Goal: Task Accomplishment & Management: Complete application form

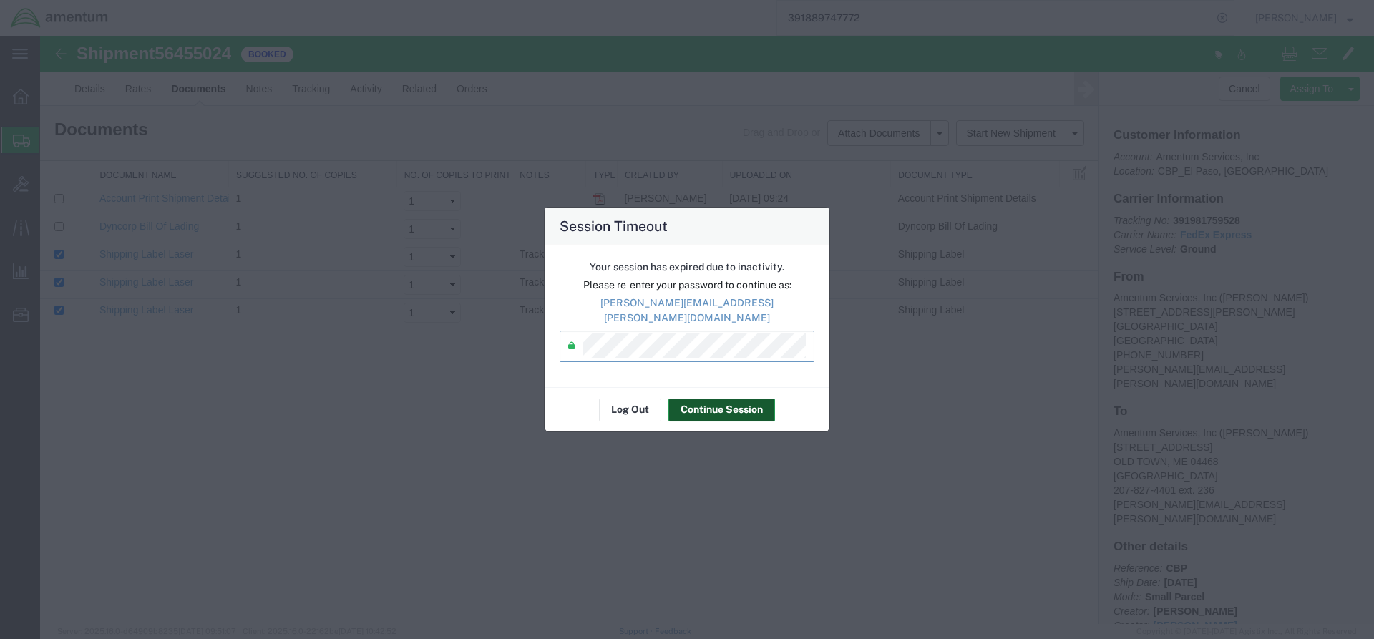
click at [745, 408] on button "Continue Session" at bounding box center [722, 410] width 107 height 23
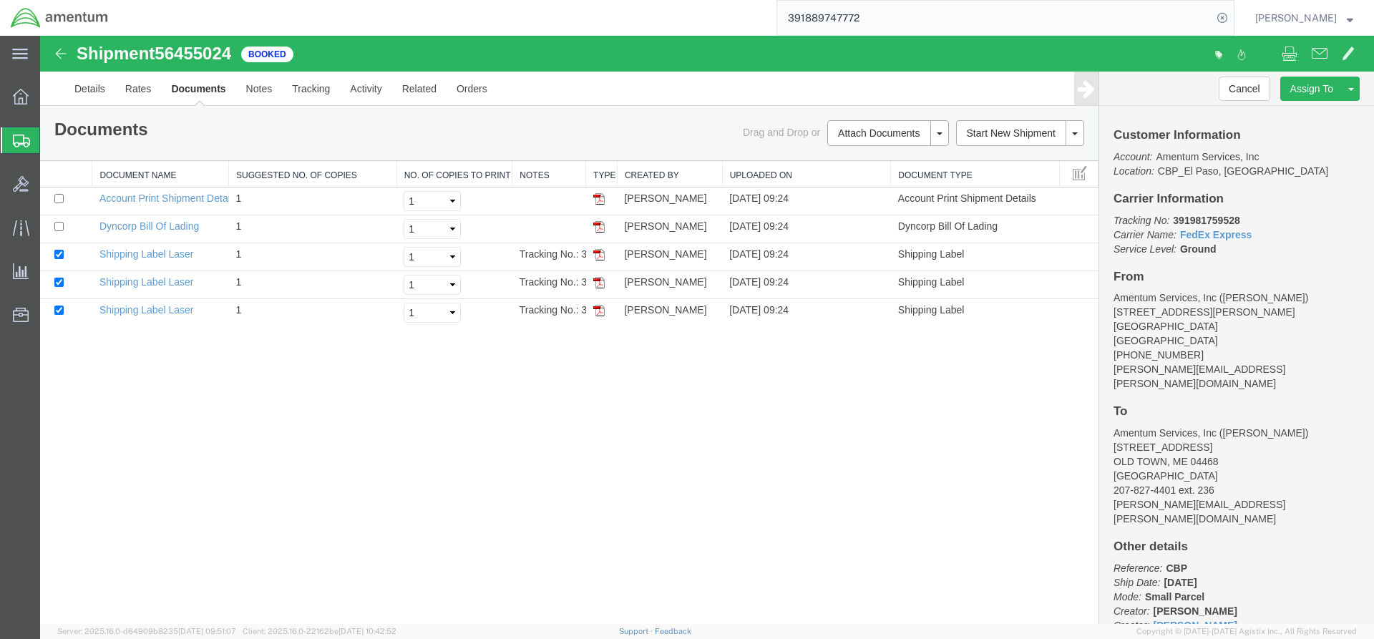
click at [0, 0] on span "Create from Template" at bounding box center [0, 0] width 0 height 0
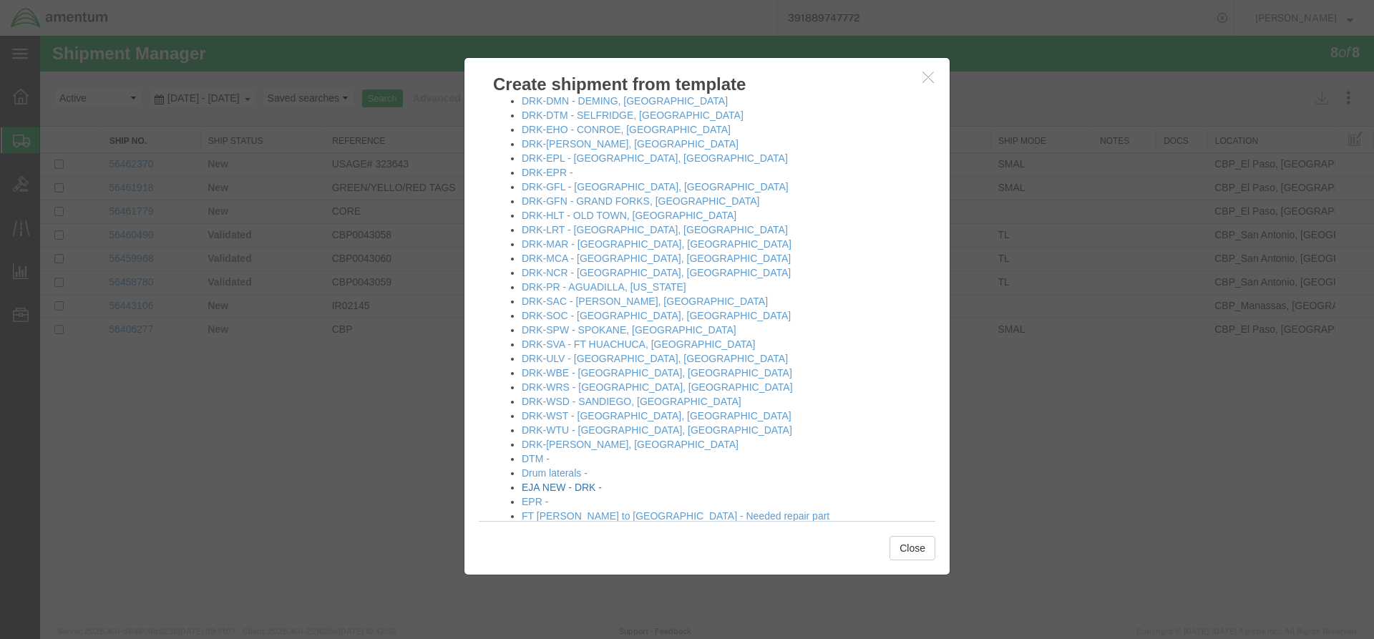
scroll to position [501, 0]
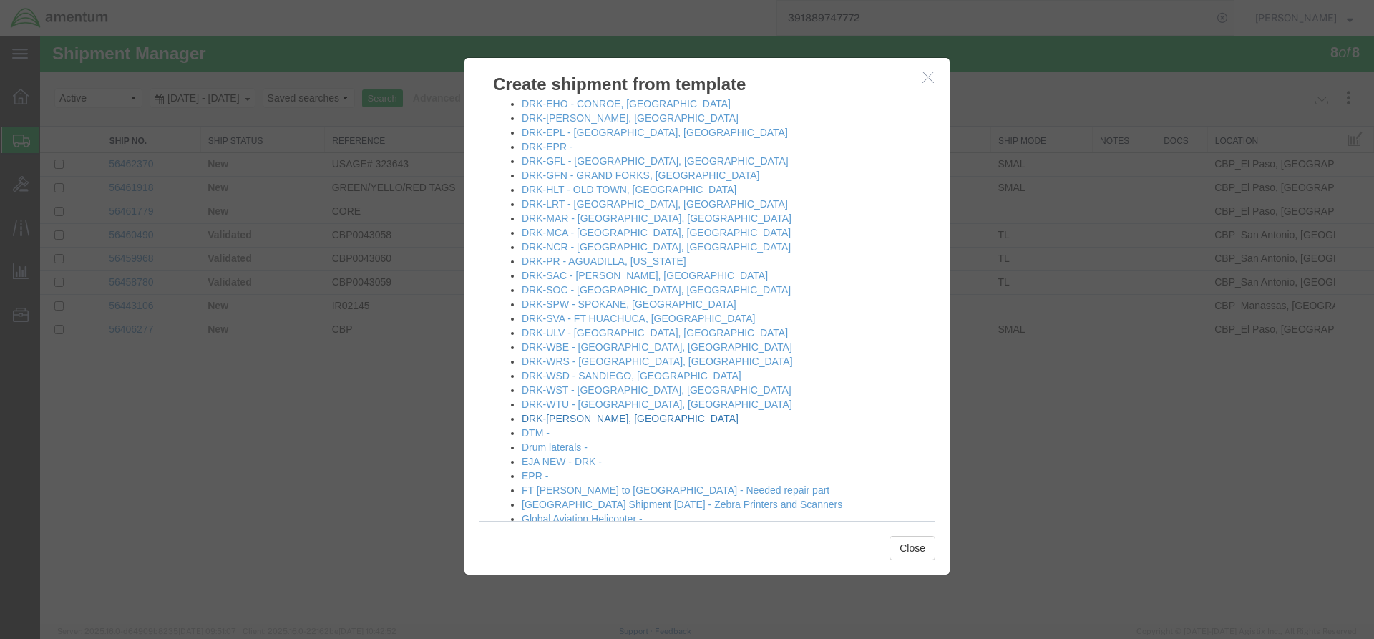
click at [594, 419] on link "DRK-[PERSON_NAME], [GEOGRAPHIC_DATA]" at bounding box center [630, 418] width 217 height 11
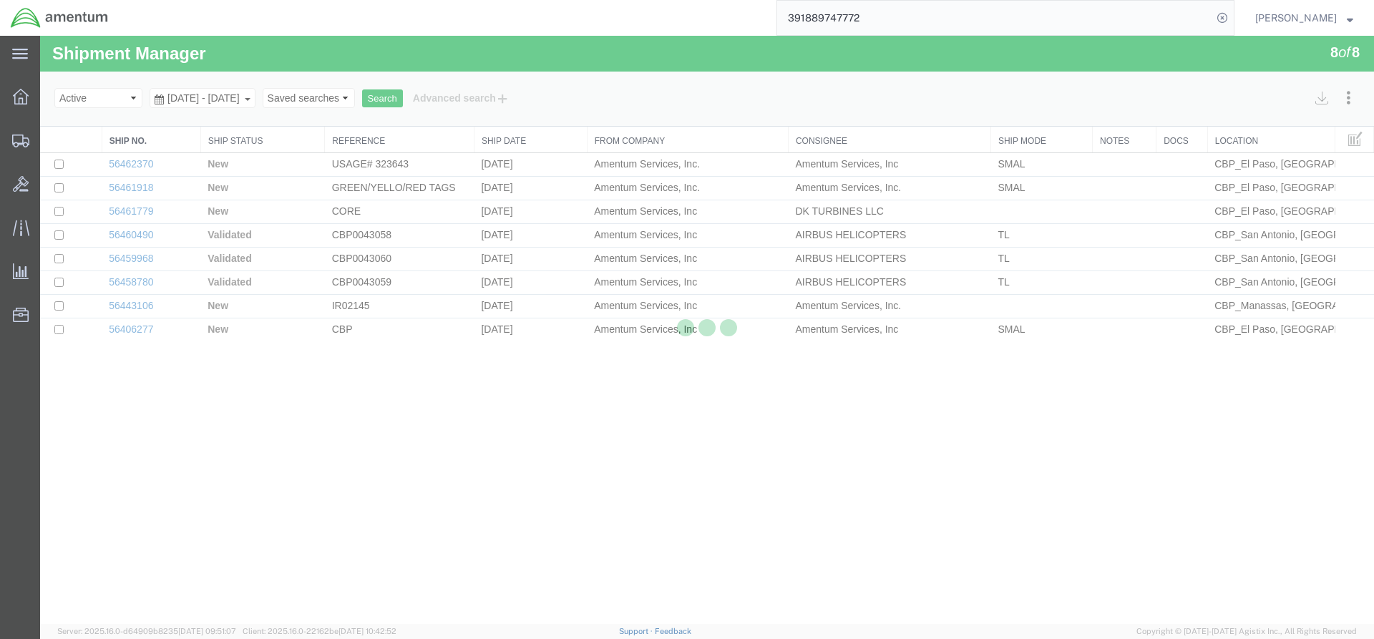
select select "49831"
select select "49951"
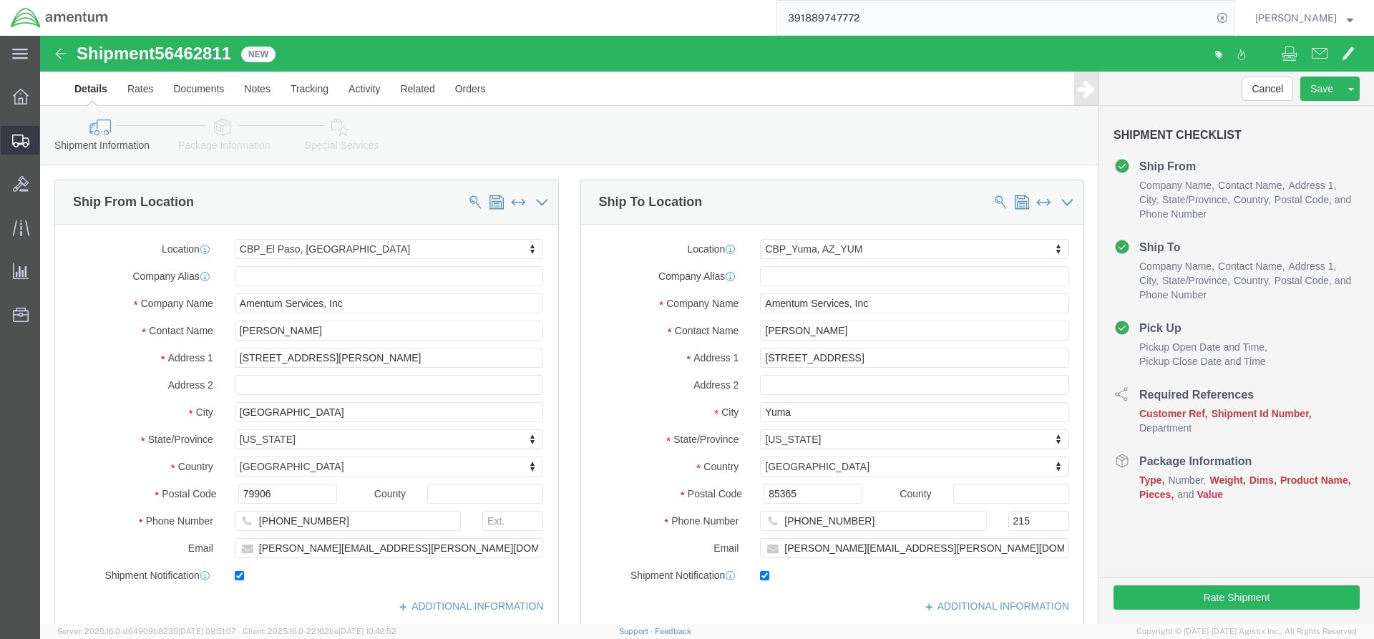
click at [0, 0] on span "Create from Template" at bounding box center [0, 0] width 0 height 0
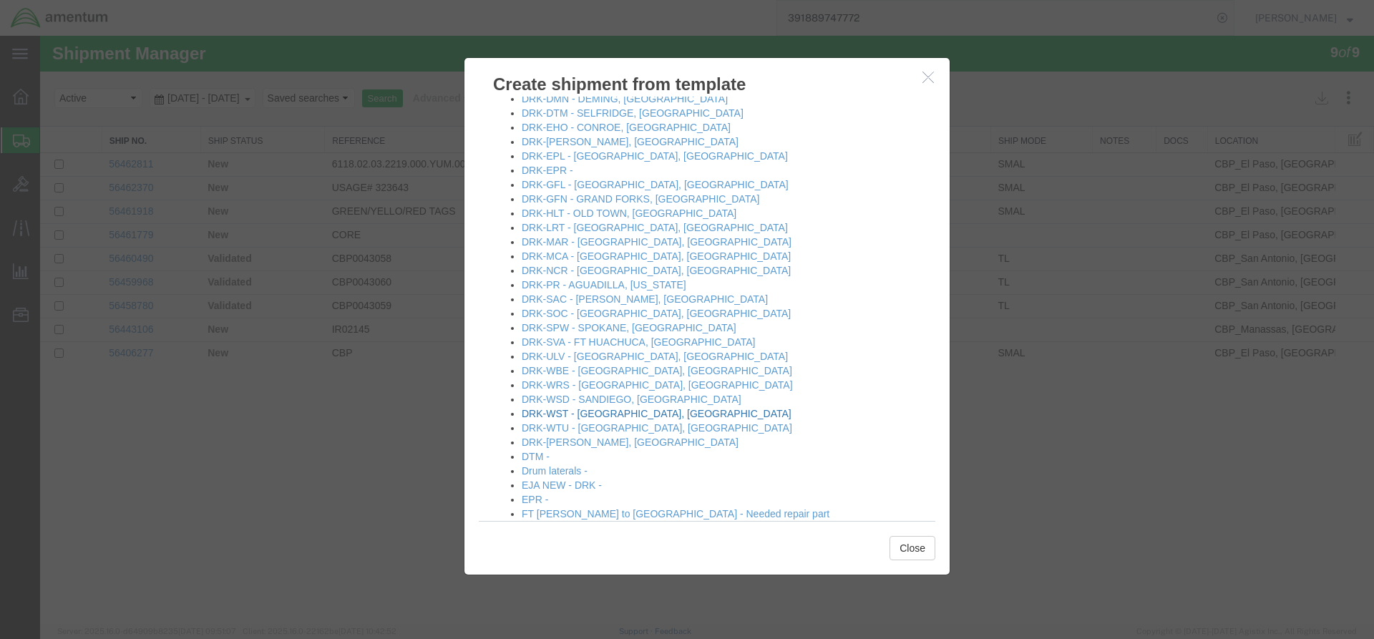
scroll to position [501, 0]
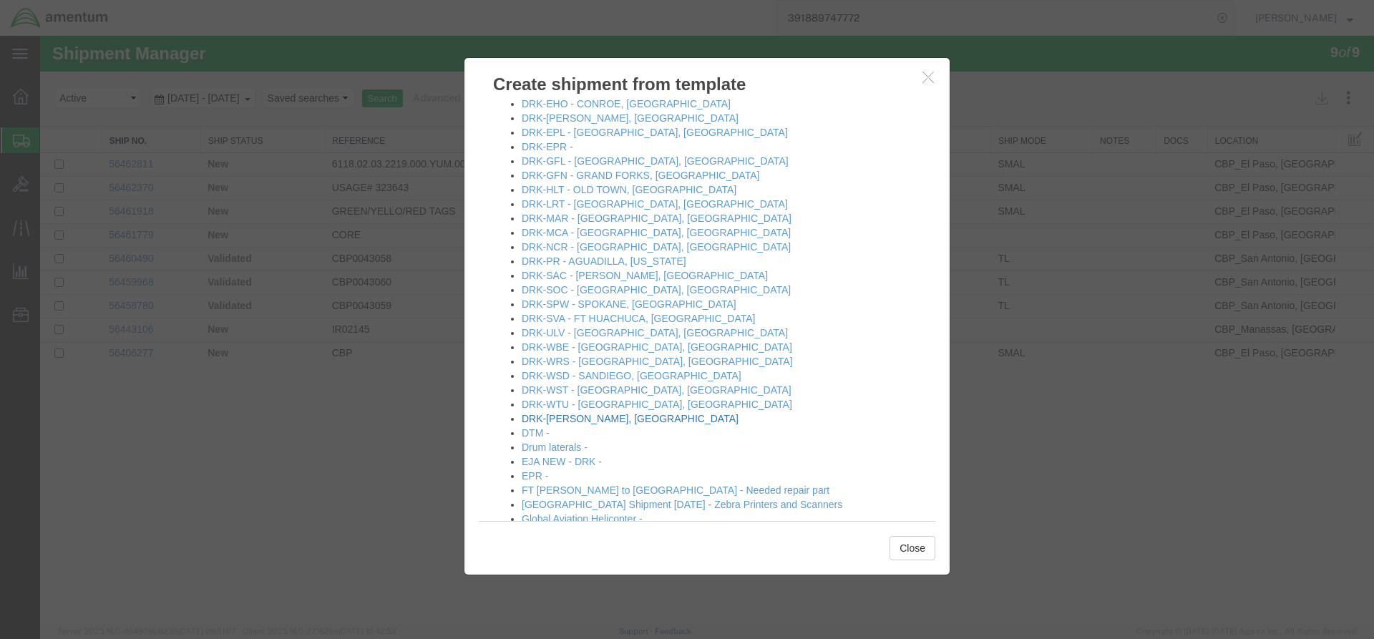
click at [603, 421] on link "DRK-[PERSON_NAME], [GEOGRAPHIC_DATA]" at bounding box center [630, 418] width 217 height 11
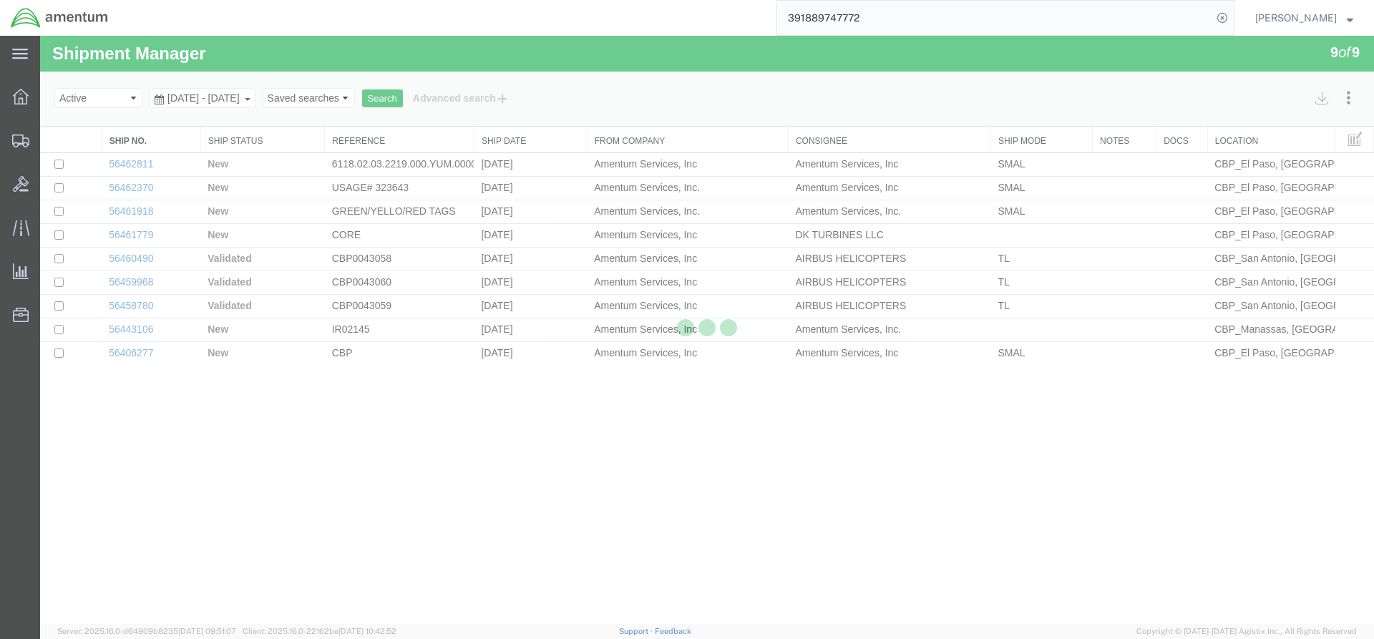
select select "49831"
select select "49951"
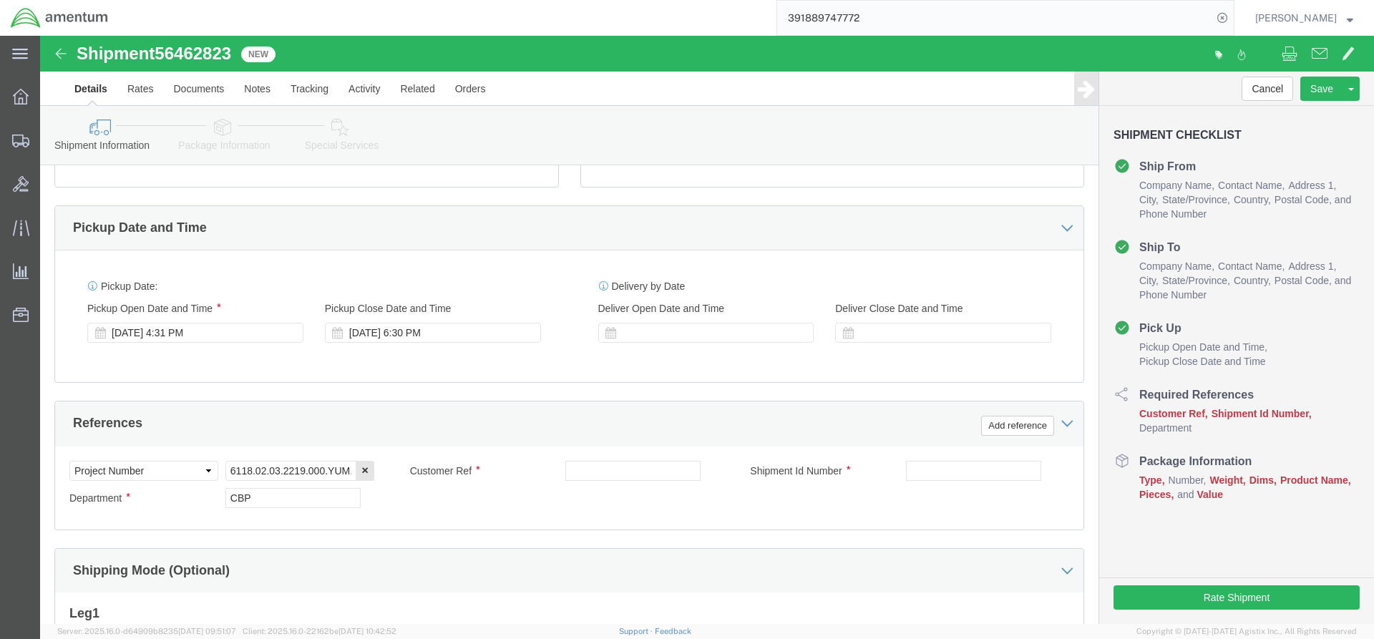
scroll to position [573, 0]
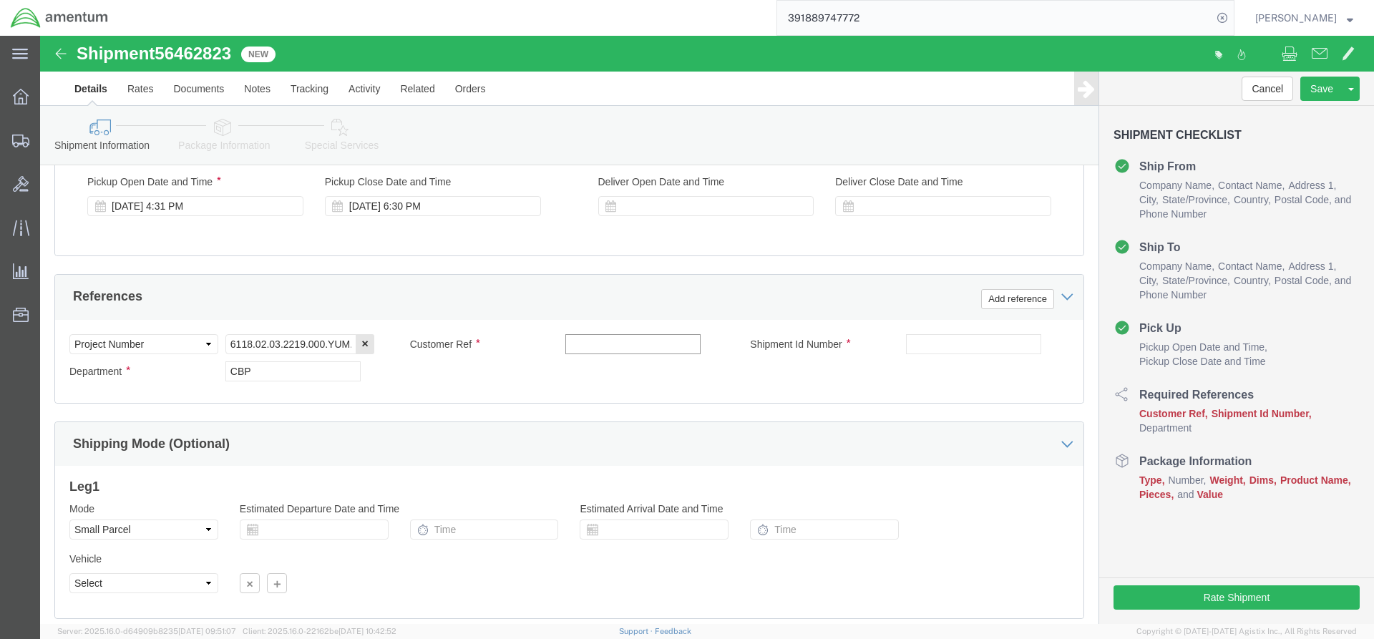
click input "text"
type input "323517/323502"
click input "text"
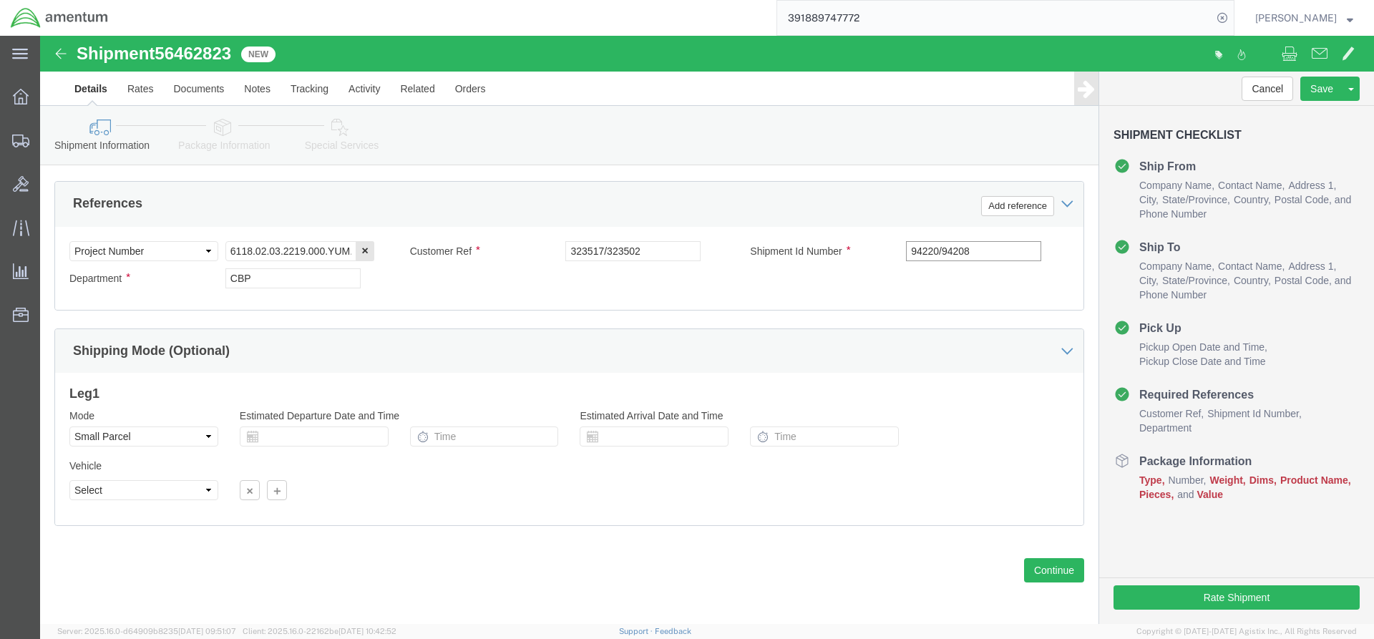
scroll to position [668, 0]
type input "94220/94208"
click button "Continue"
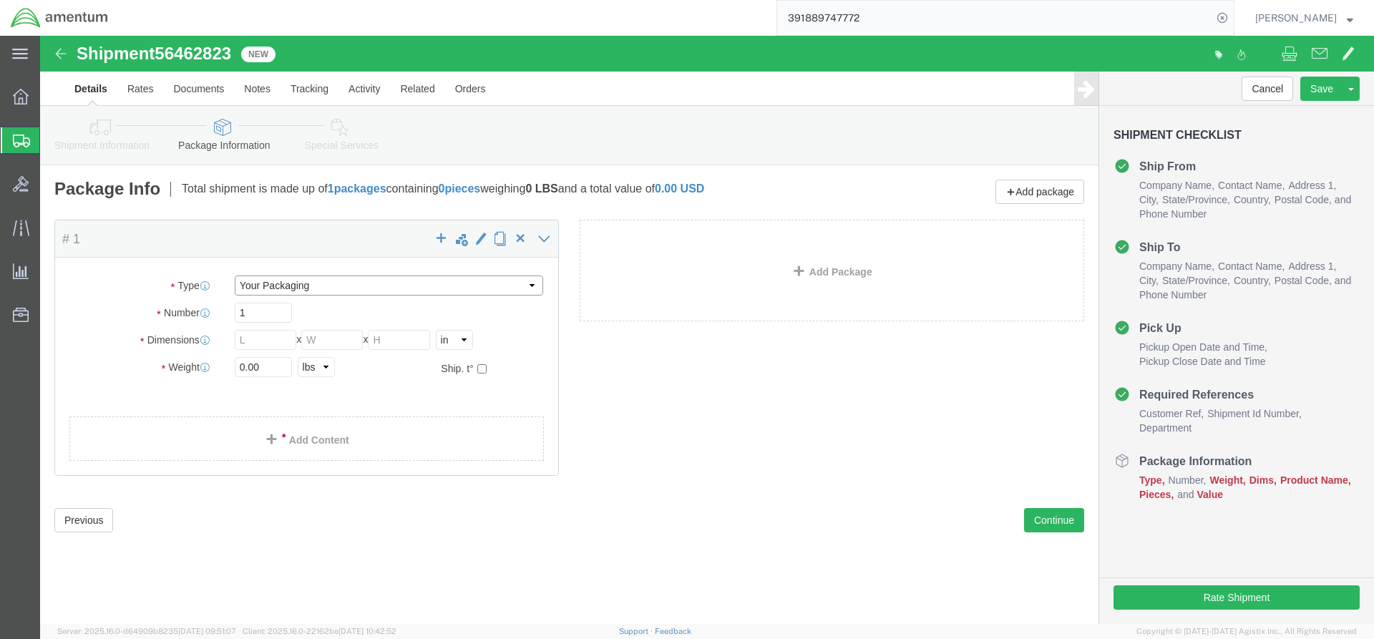
drag, startPoint x: 253, startPoint y: 246, endPoint x: 251, endPoint y: 253, distance: 7.7
click select "Select Bale(s) Basket(s) Bolt(s) Bottle(s) Buckets Bulk Bundle(s) Can(s) Cardbo…"
select select "MBX"
click select "Select Bale(s) Basket(s) Bolt(s) Bottle(s) Buckets Bulk Bundle(s) Can(s) Cardbo…"
type input "13.00"
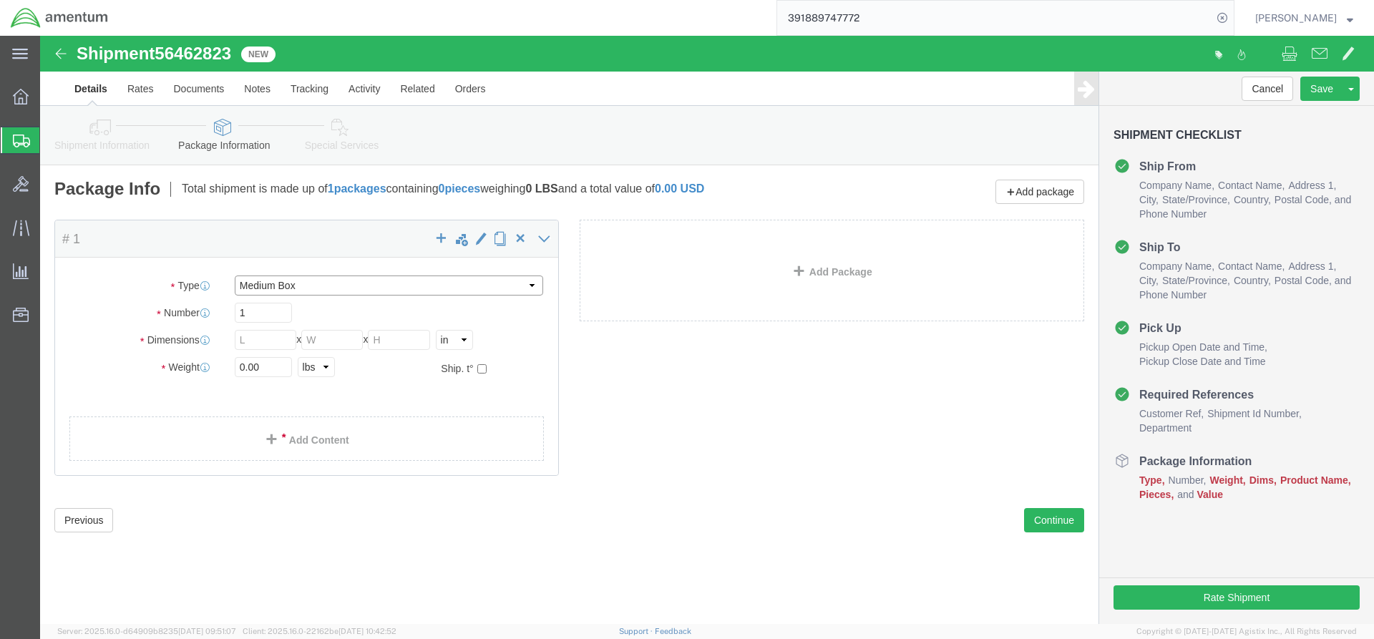
type input "11.50"
type input "2.50"
click input "0.00"
type input "1"
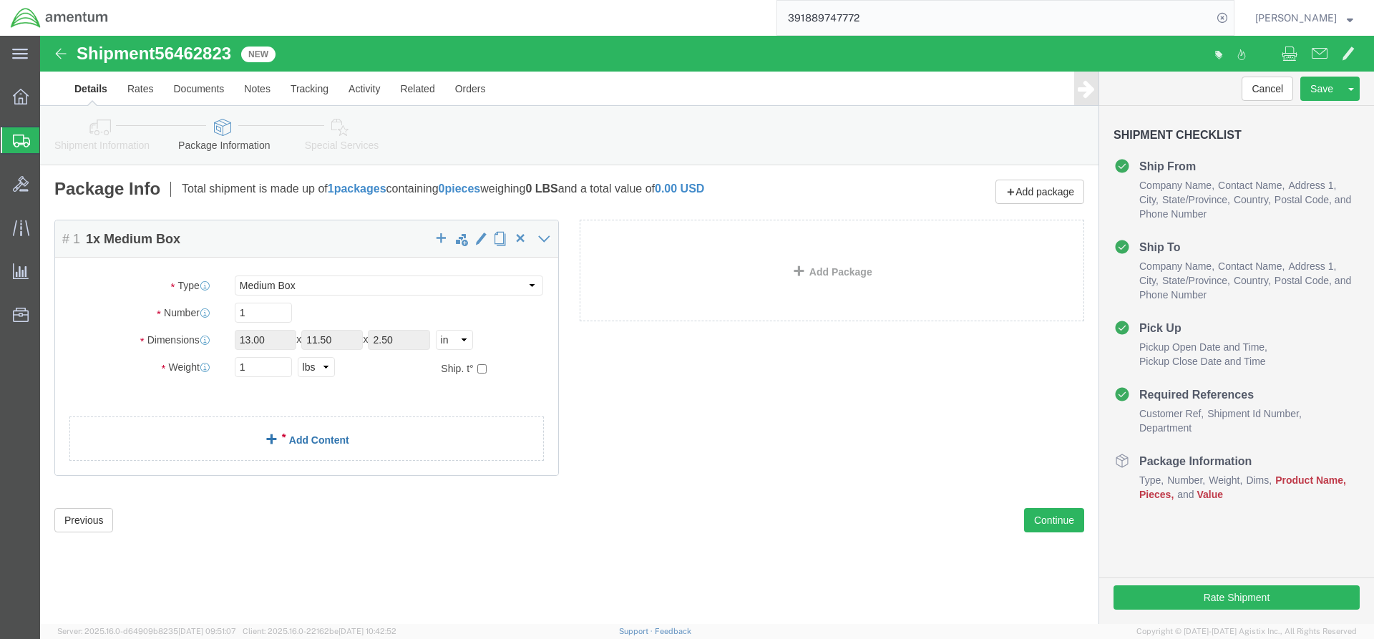
click link "Add Content"
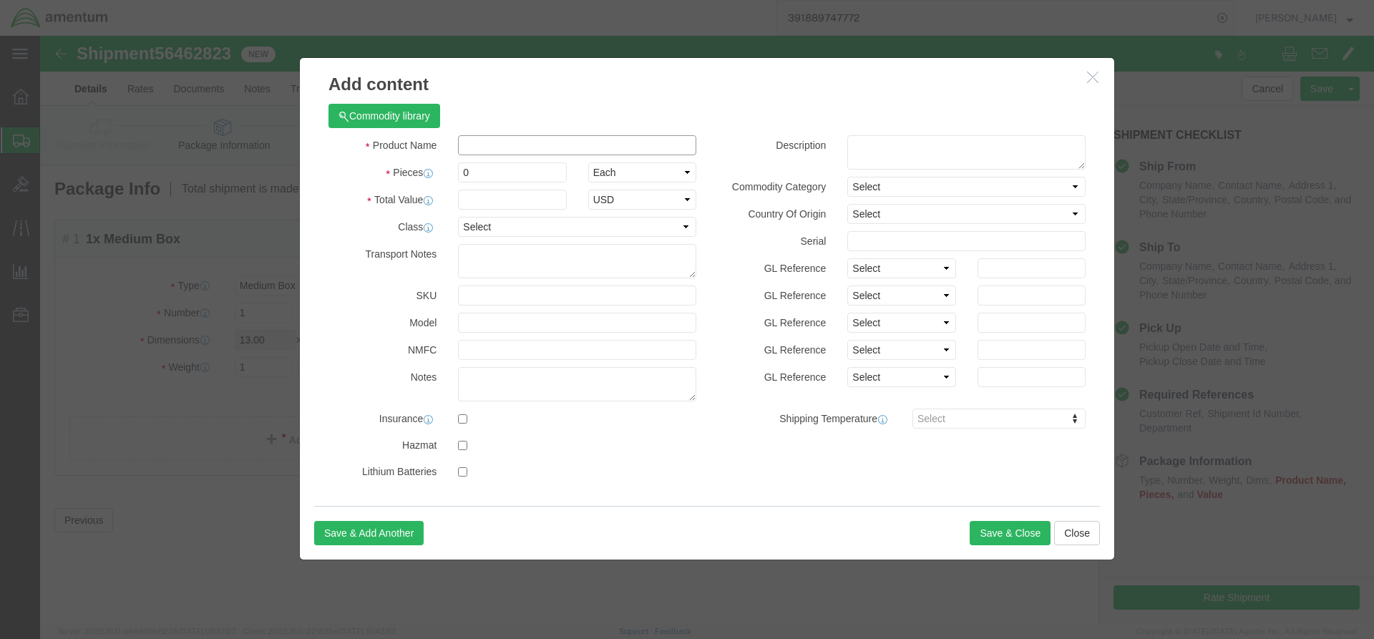
click input "text"
type input "a"
type input "ACFT PARTS"
click div "Commodity library"
click input "0"
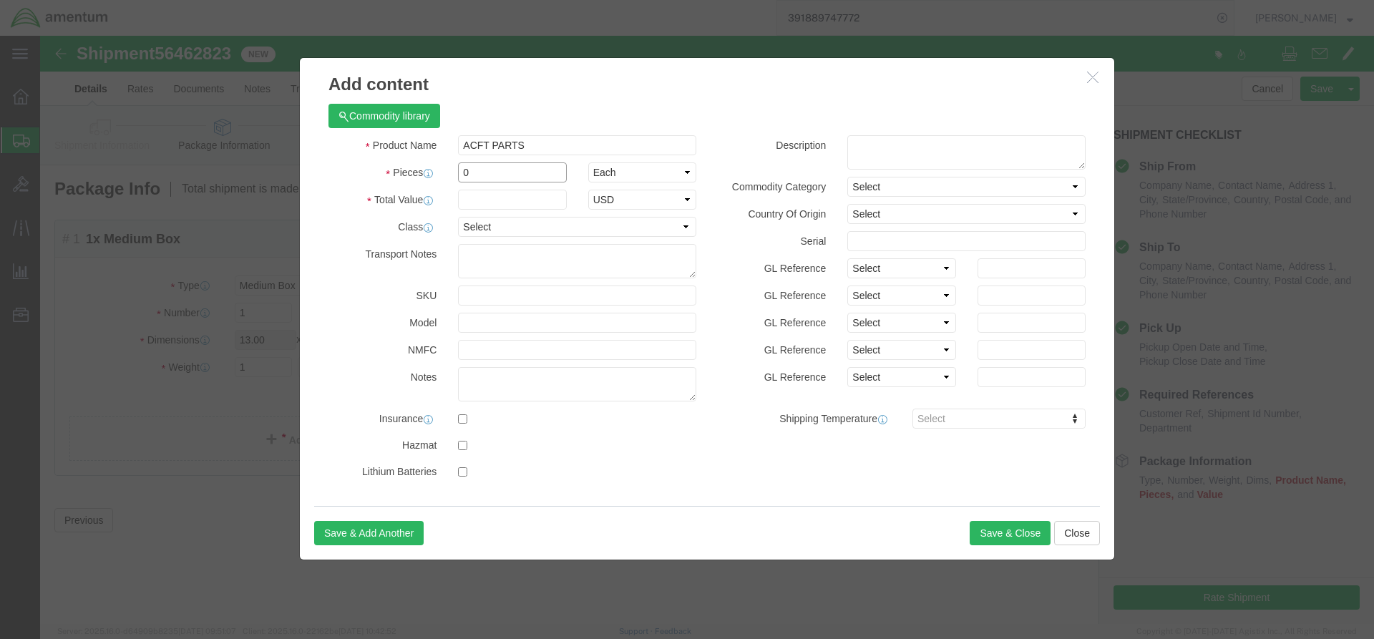
click input "0"
type input "2"
click input "text"
type input "I"
type input "200"
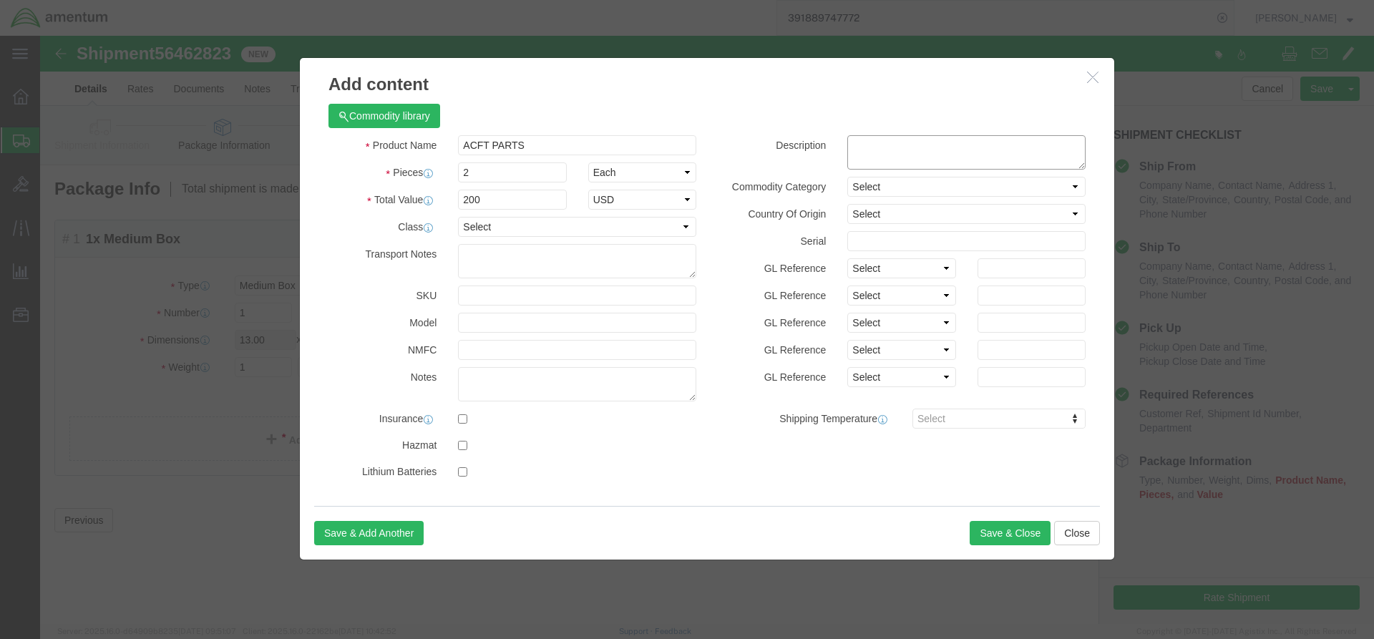
click textarea
type textarea "IGNITOR AND PIN EXPANSION"
click button "Save & Close"
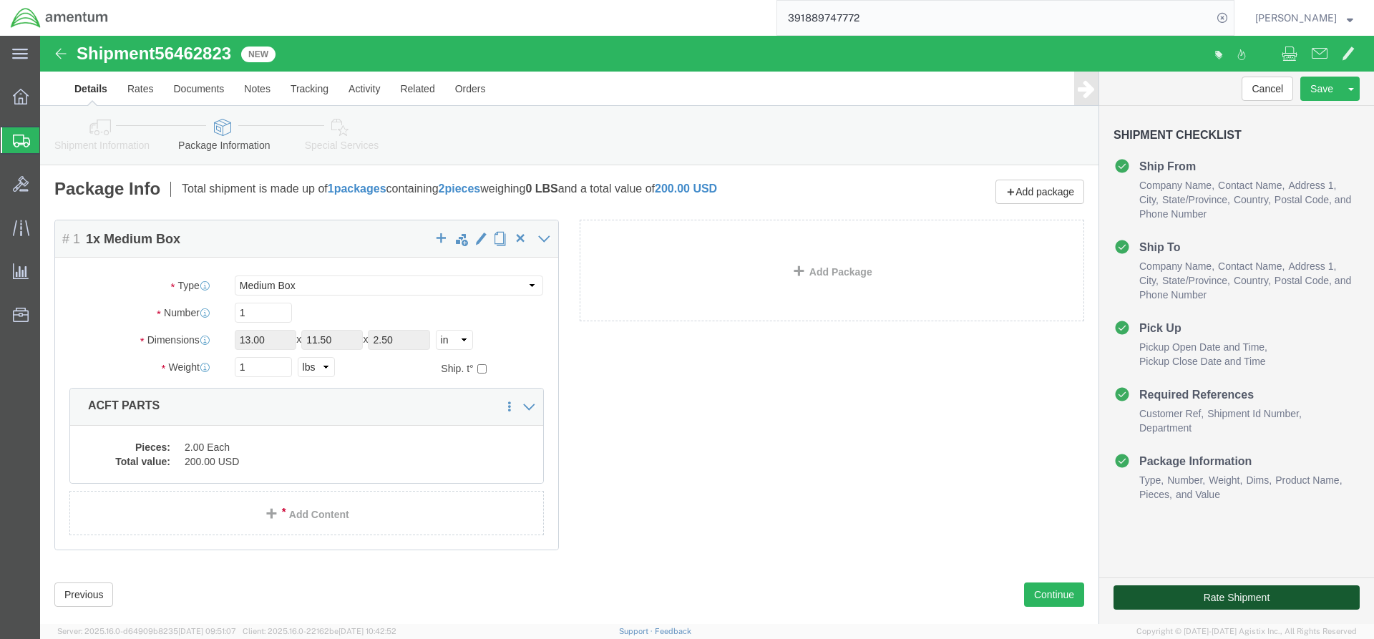
click button "Rate Shipment"
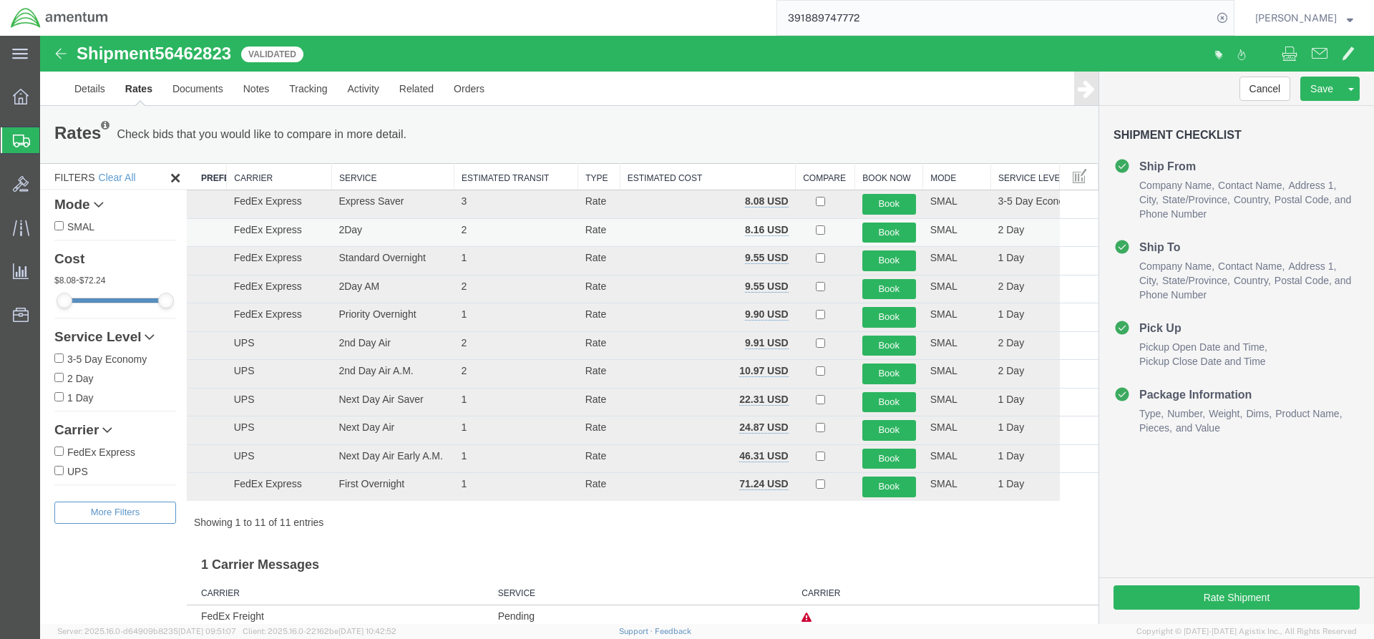
click at [913, 235] on td "Book" at bounding box center [889, 232] width 68 height 29
click at [895, 231] on button "Book" at bounding box center [889, 233] width 54 height 21
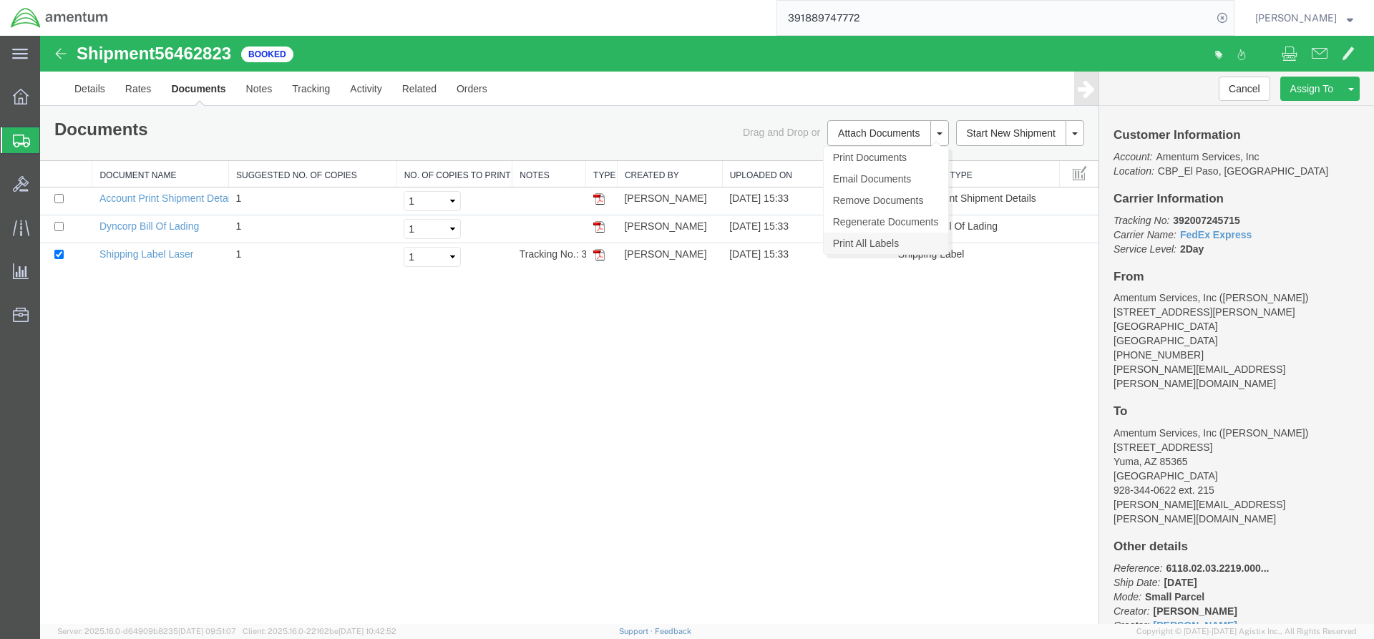
click at [850, 240] on link "Print All Labels" at bounding box center [886, 243] width 125 height 21
click at [0, 0] on span "Create from Template" at bounding box center [0, 0] width 0 height 0
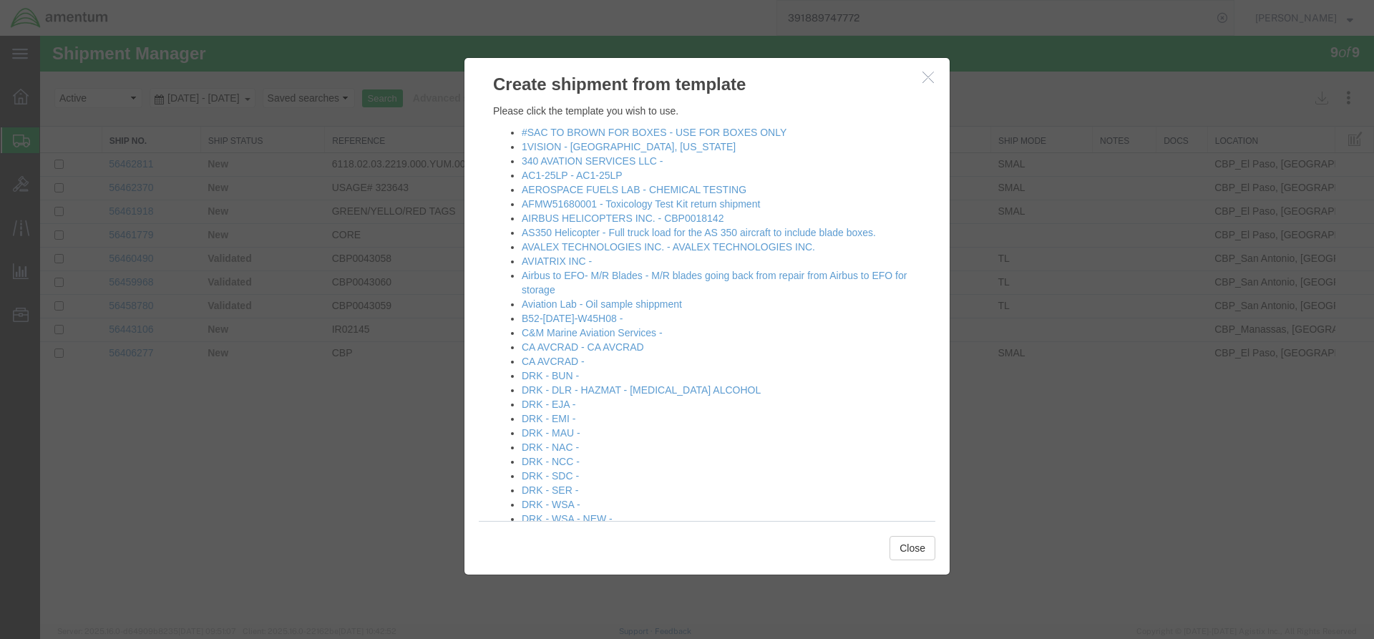
scroll to position [72, 0]
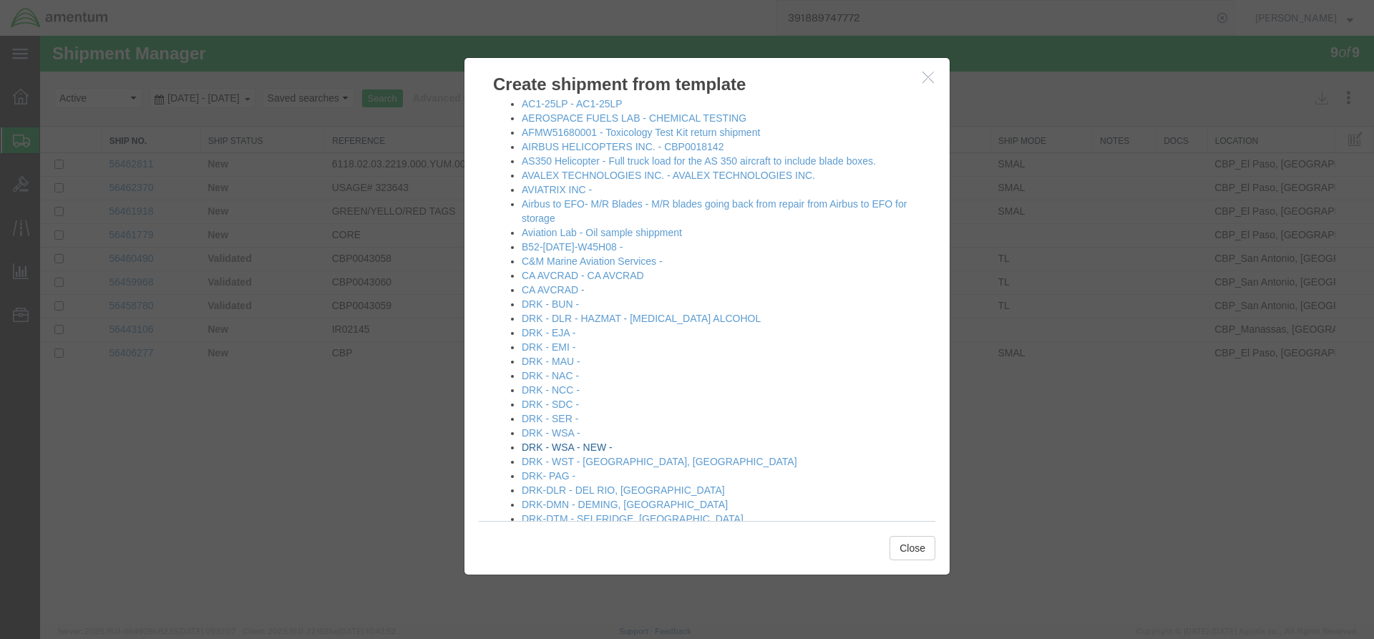
click at [567, 448] on link "DRK - WSA - NEW -" at bounding box center [567, 447] width 91 height 11
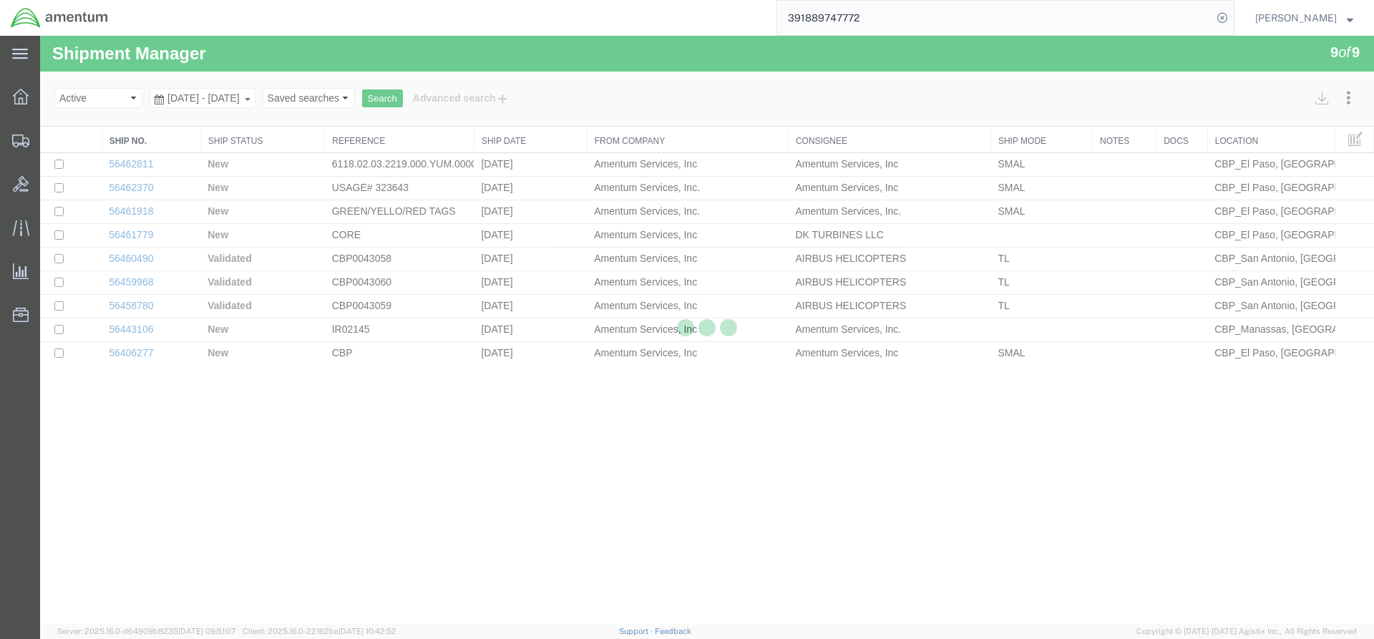
select select "49831"
select select "49914"
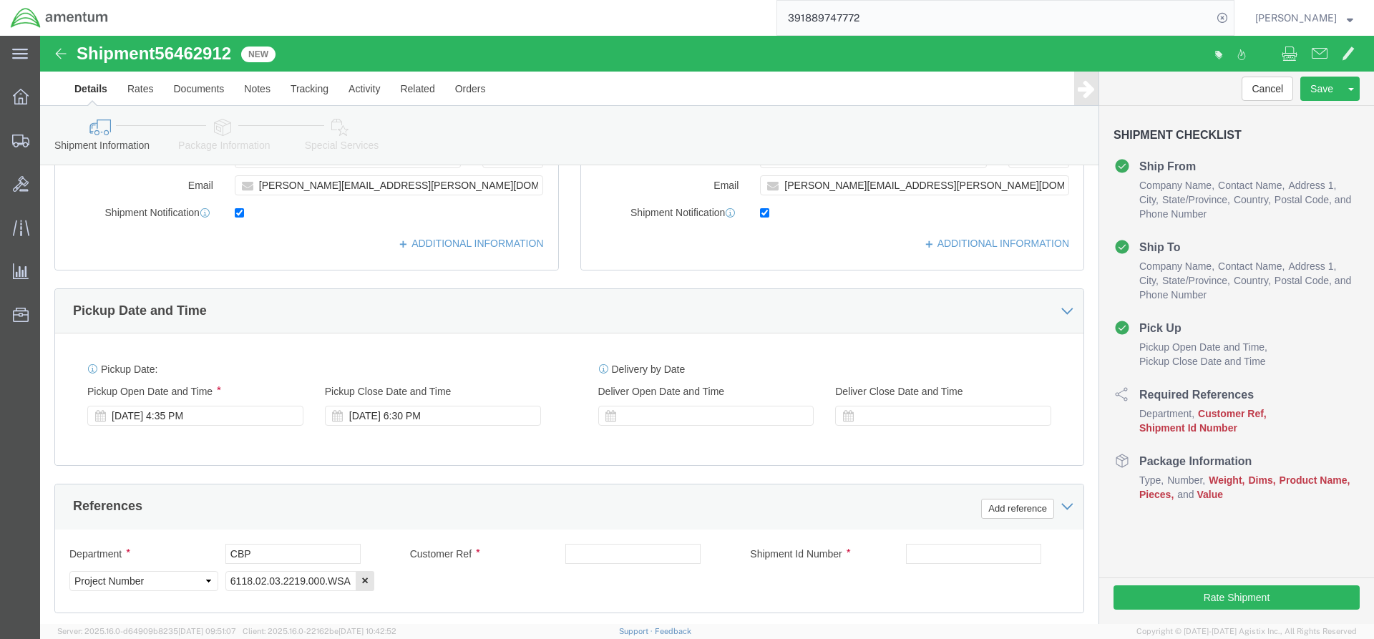
scroll to position [429, 0]
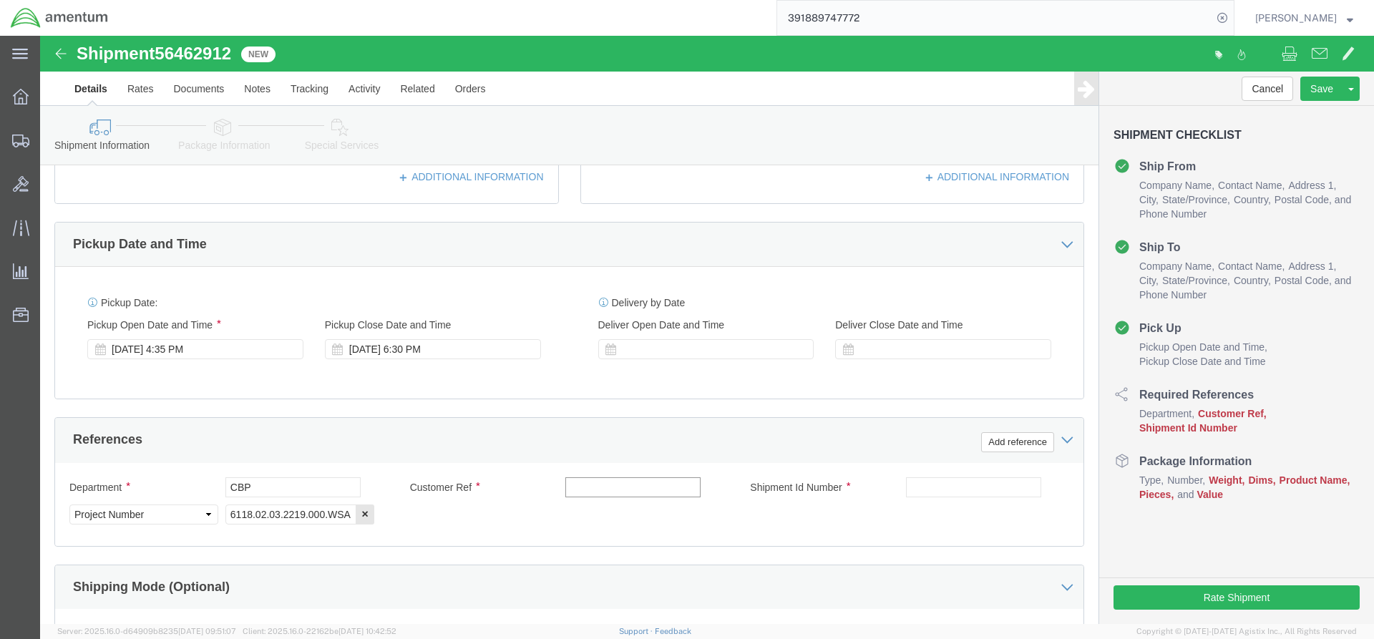
click input "text"
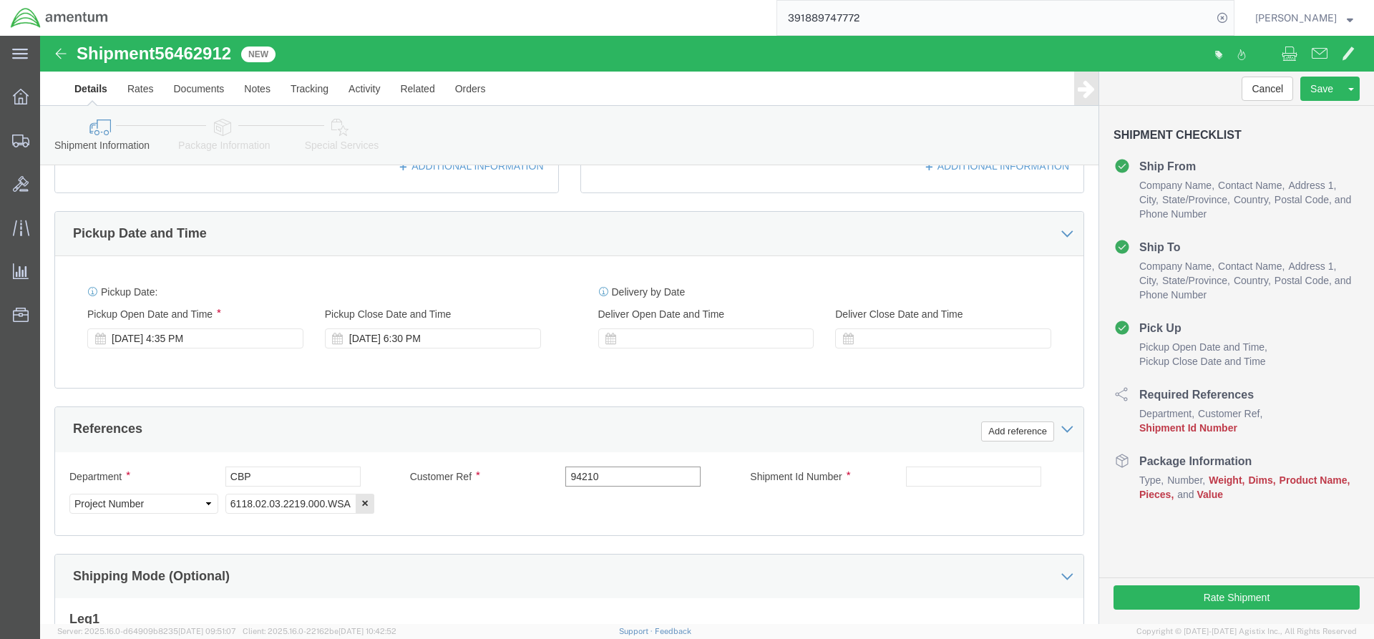
scroll to position [442, 0]
click input "94210"
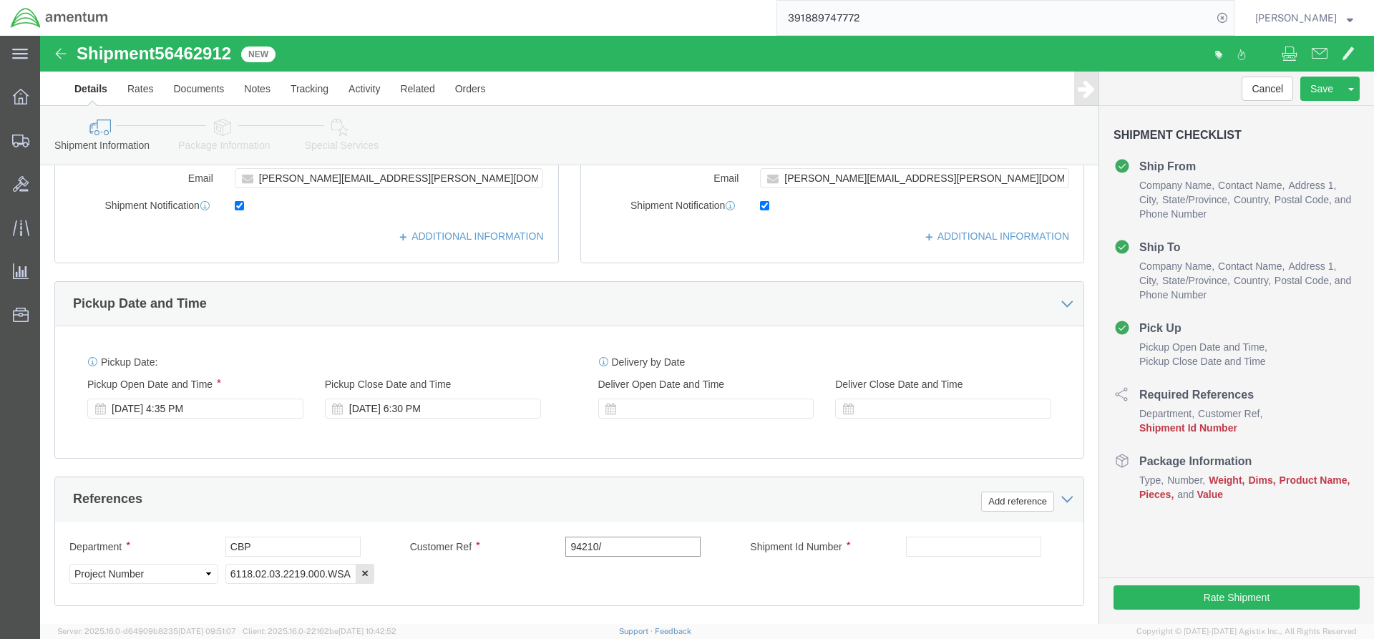
scroll to position [513, 0]
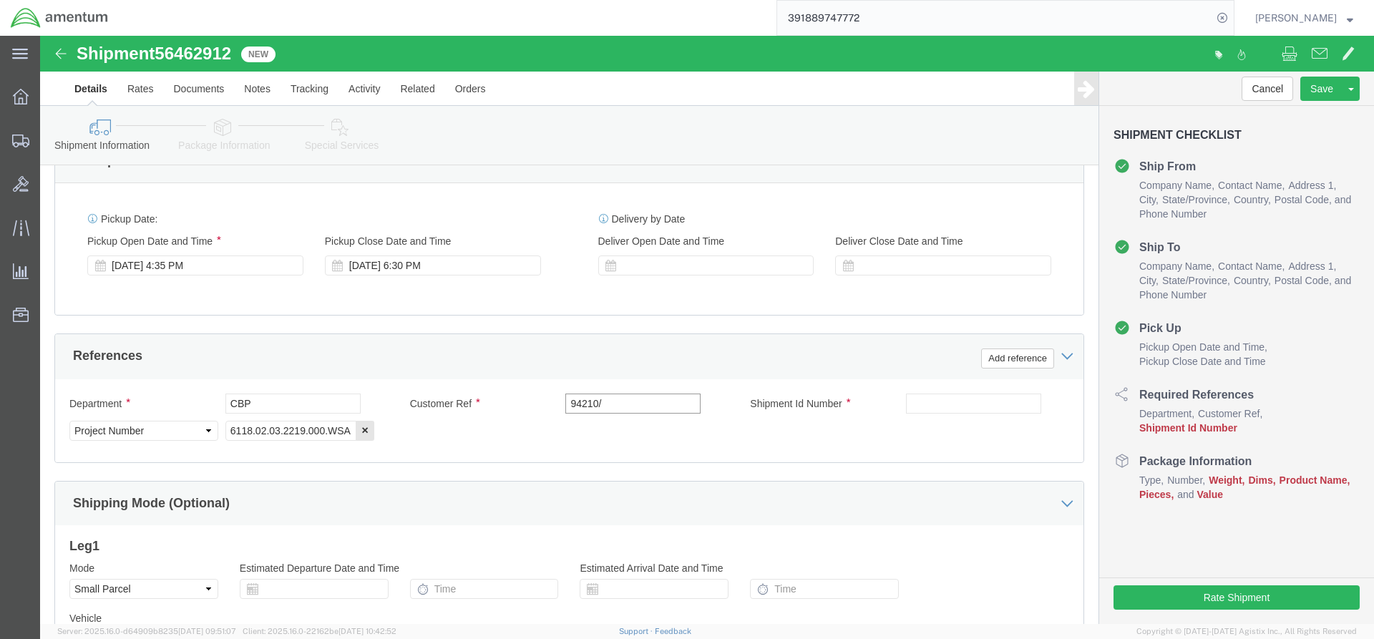
click input "94210/"
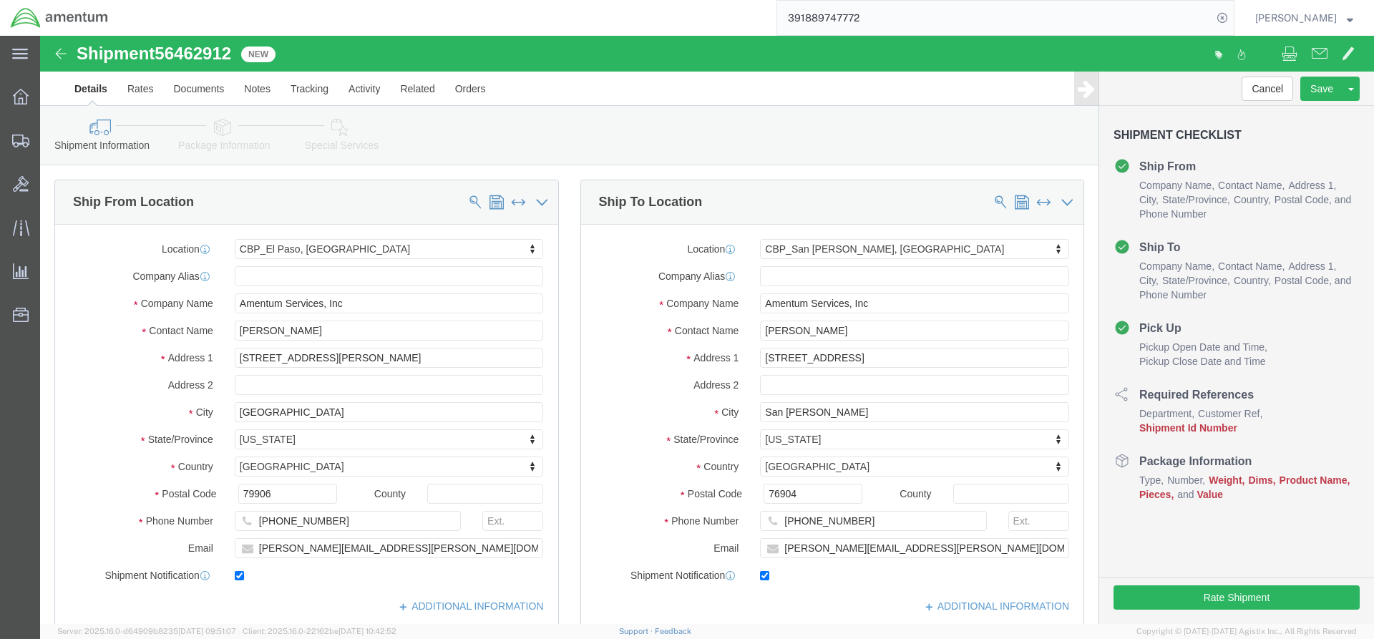
type input "94210/"
click div "Location [GEOGRAPHIC_DATA][PERSON_NAME] Select My Profile Location [PHONE_NUMBE…"
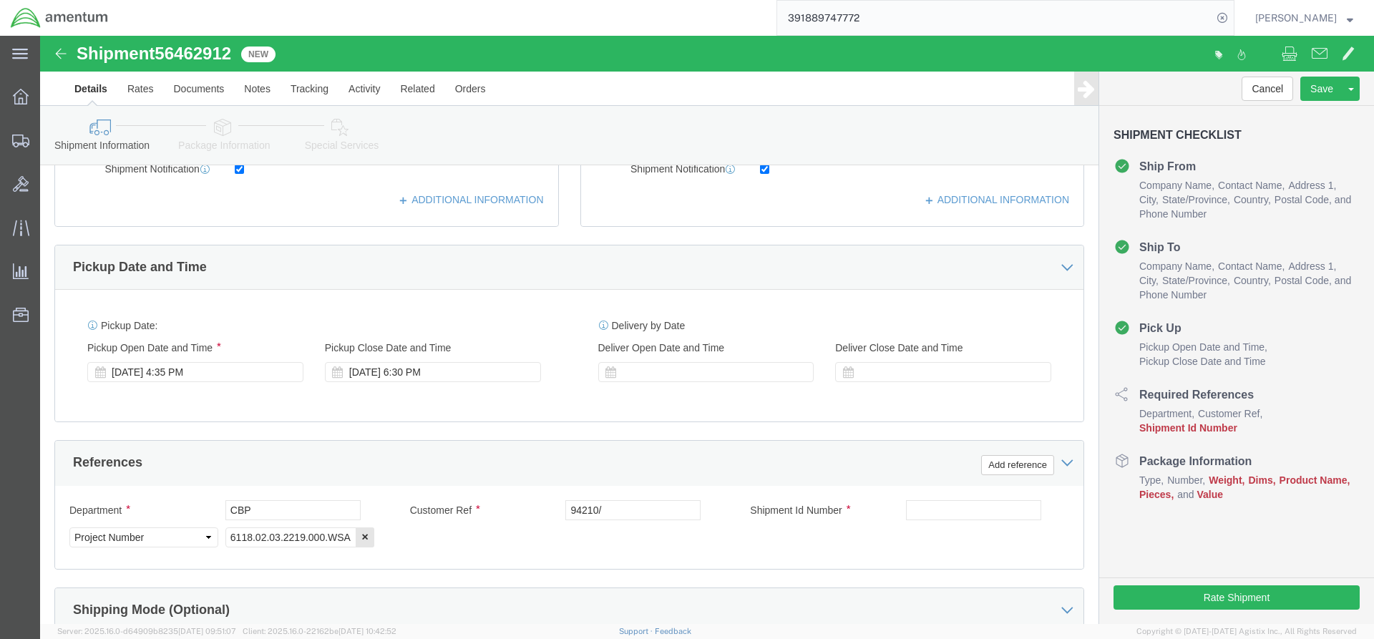
scroll to position [573, 0]
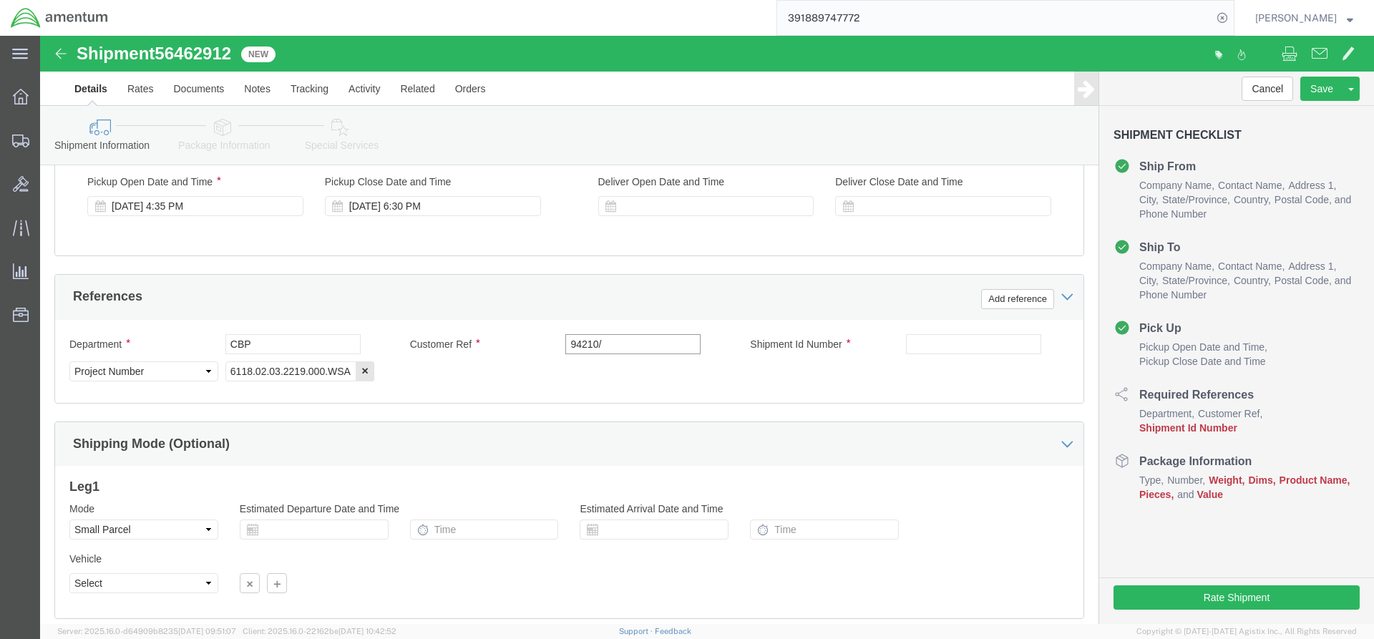
click input "94210/"
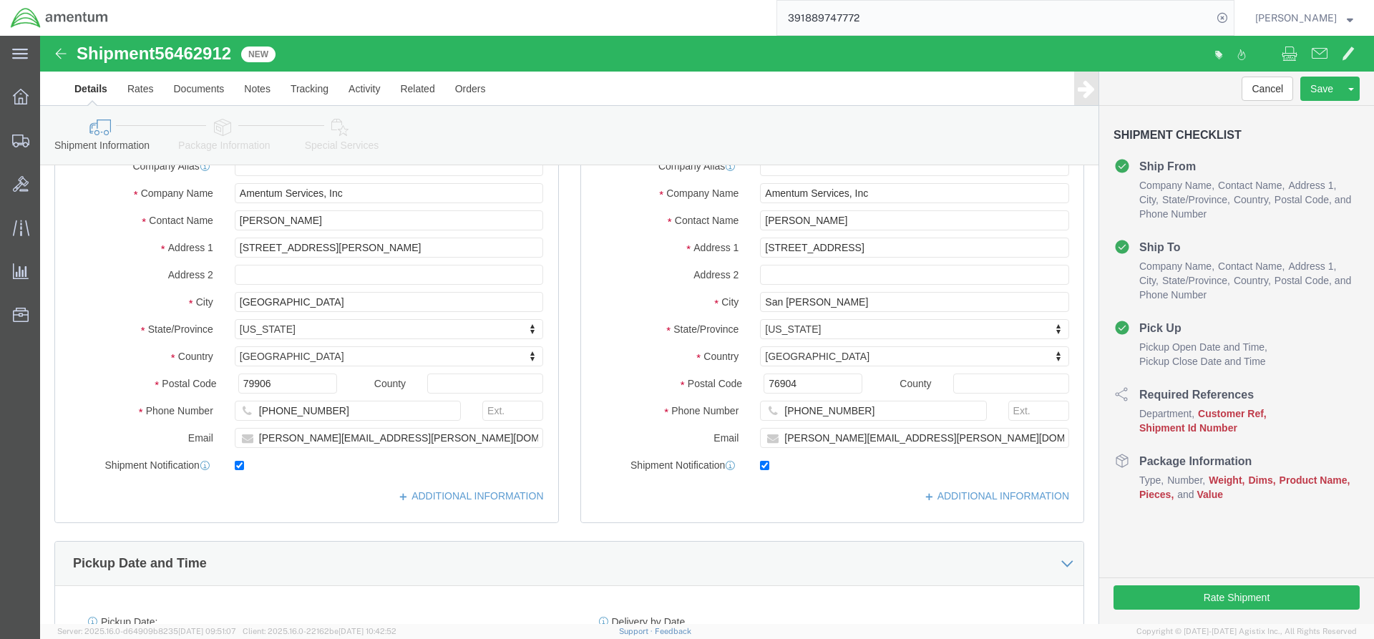
scroll to position [58, 0]
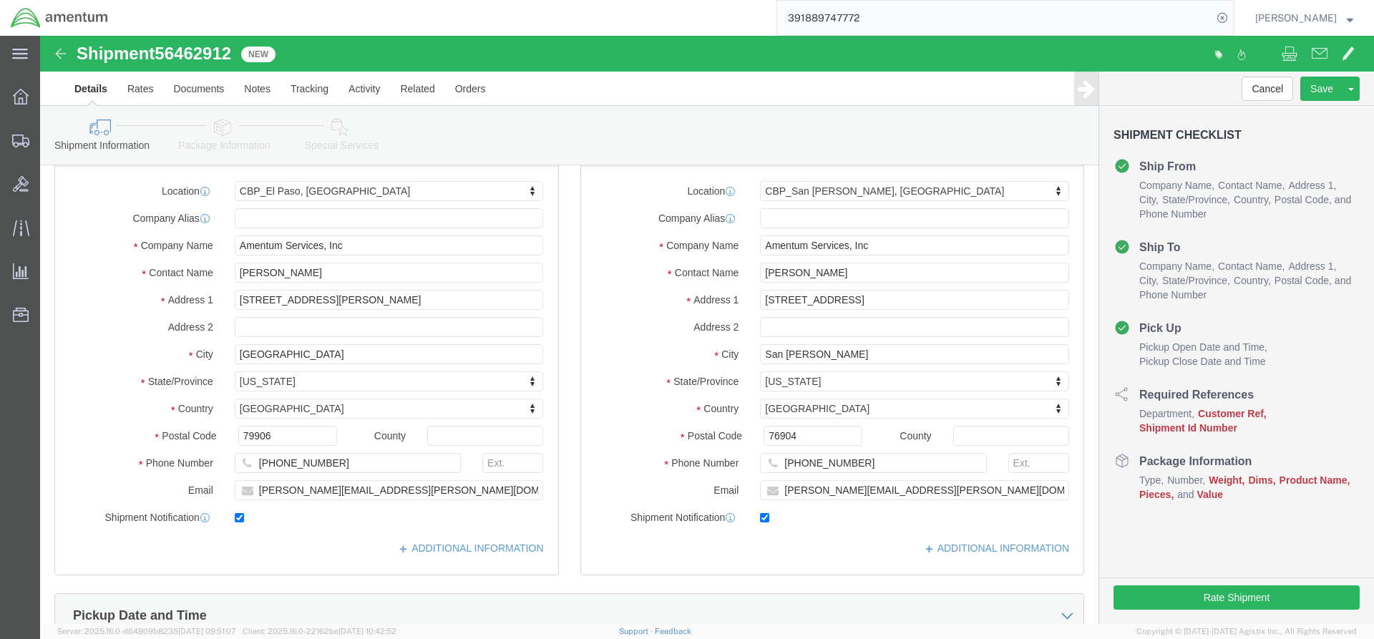
click label "Address 2"
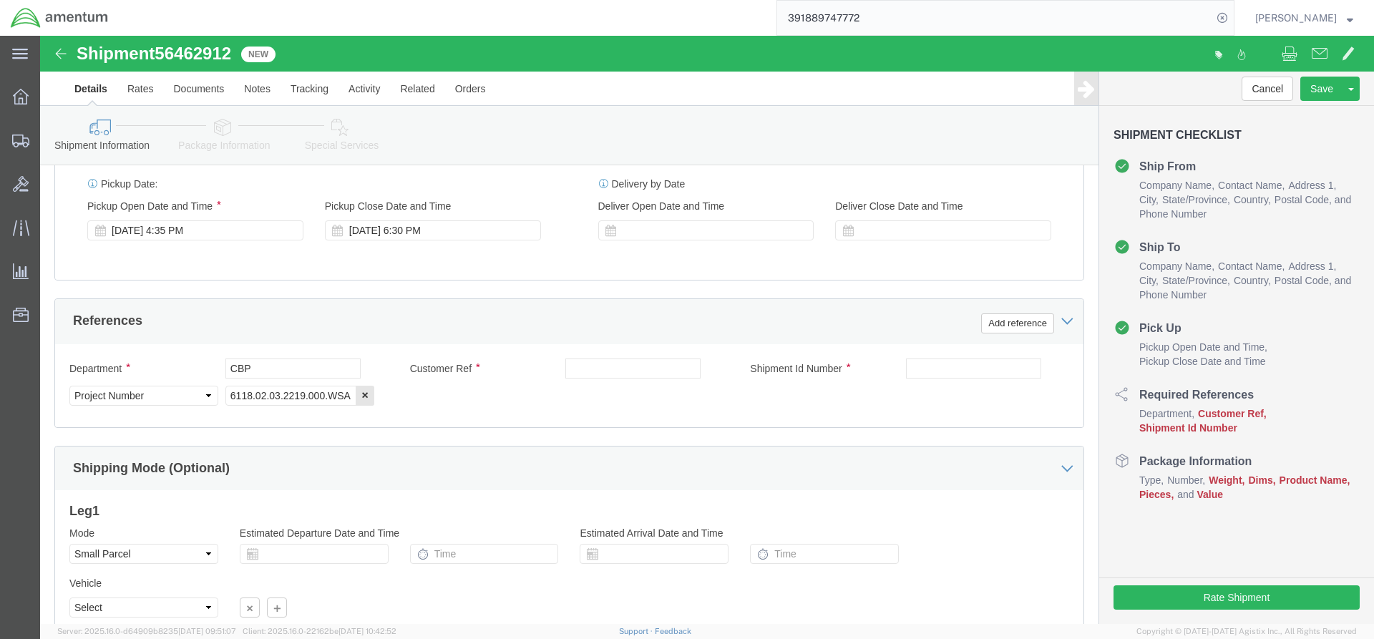
scroll to position [559, 0]
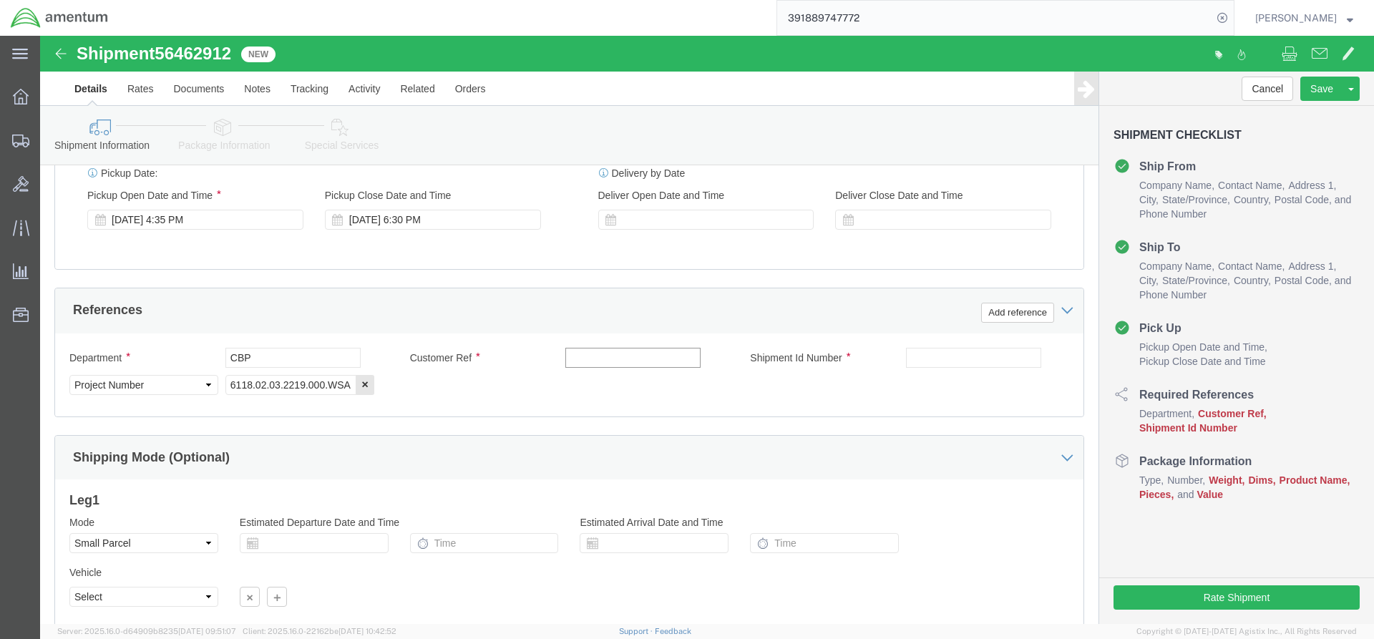
click input "text"
type input "94210/94229"
click input "text"
drag, startPoint x: 600, startPoint y: 319, endPoint x: 524, endPoint y: 311, distance: 76.3
click input "94210/94229"
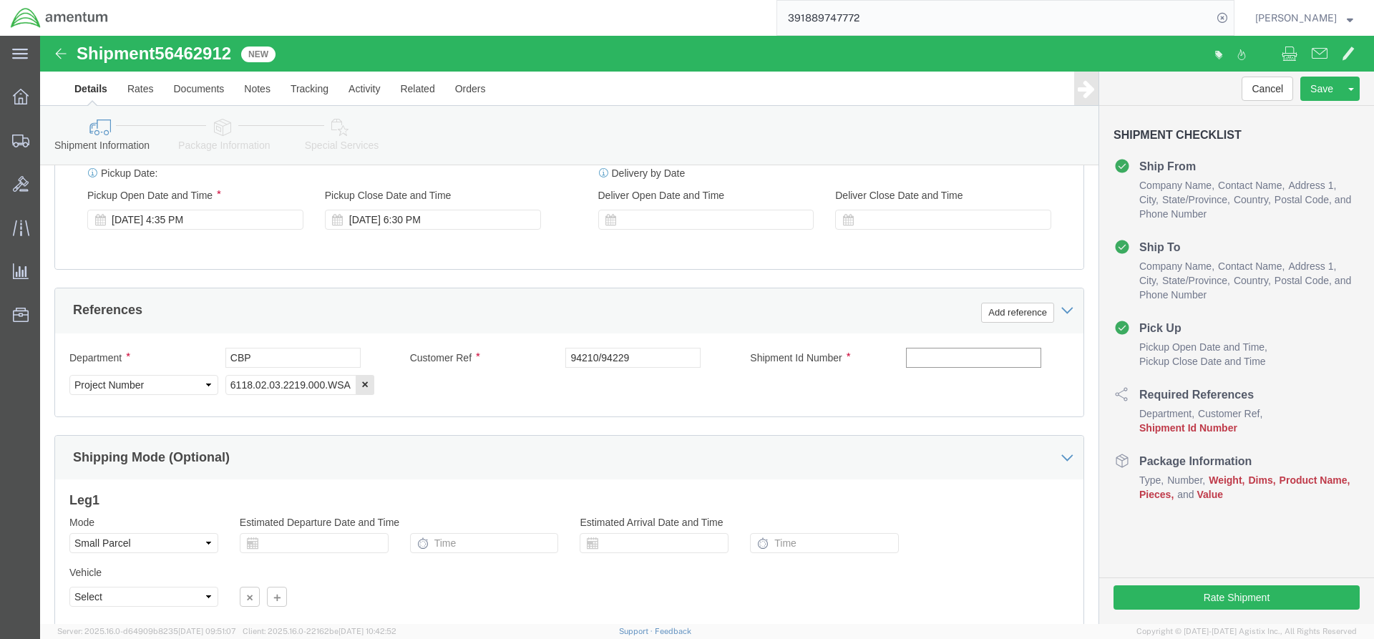
click input "text"
paste input "94210/94229"
type input "94210/94229"
click input "94210/94229"
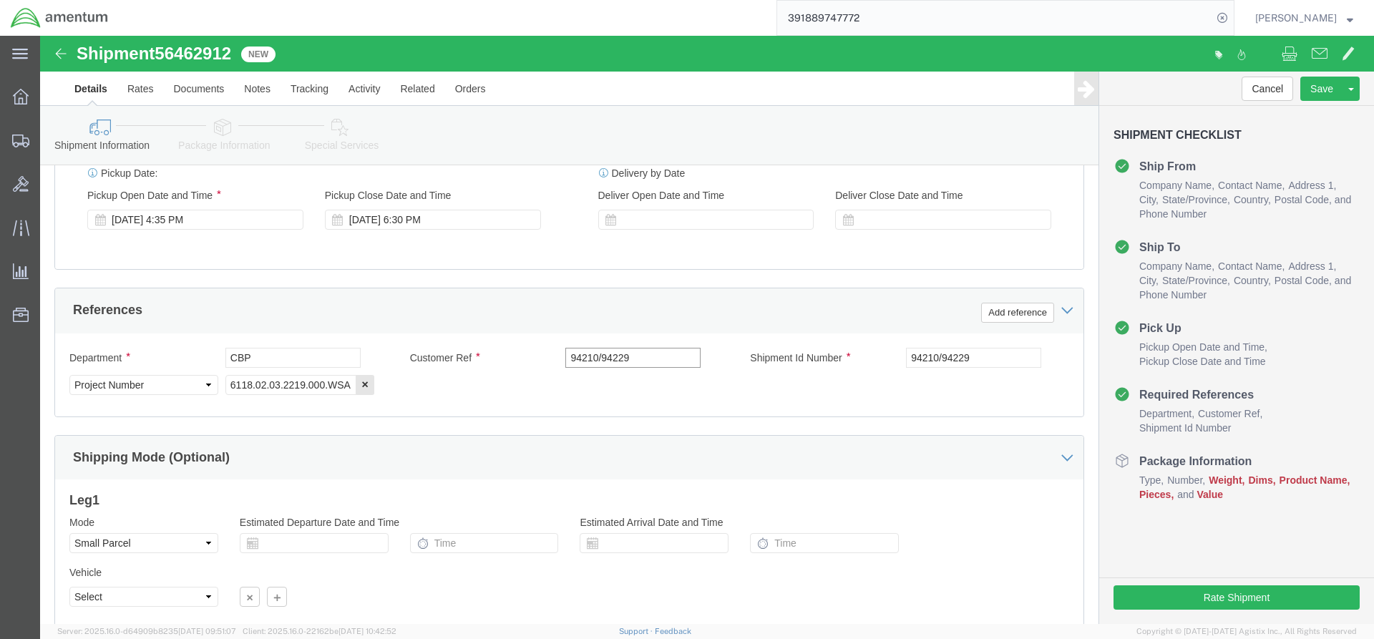
click input "94210/94229"
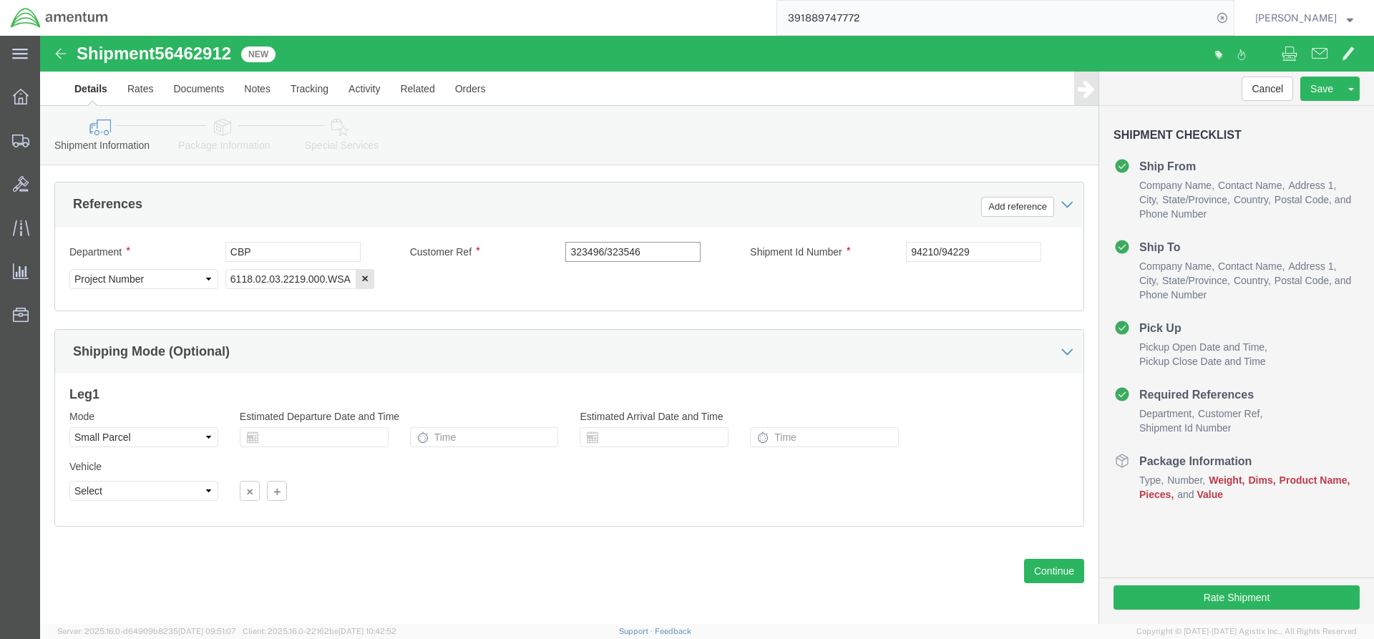
scroll to position [668, 0]
type input "323496/323546"
click button "Continue"
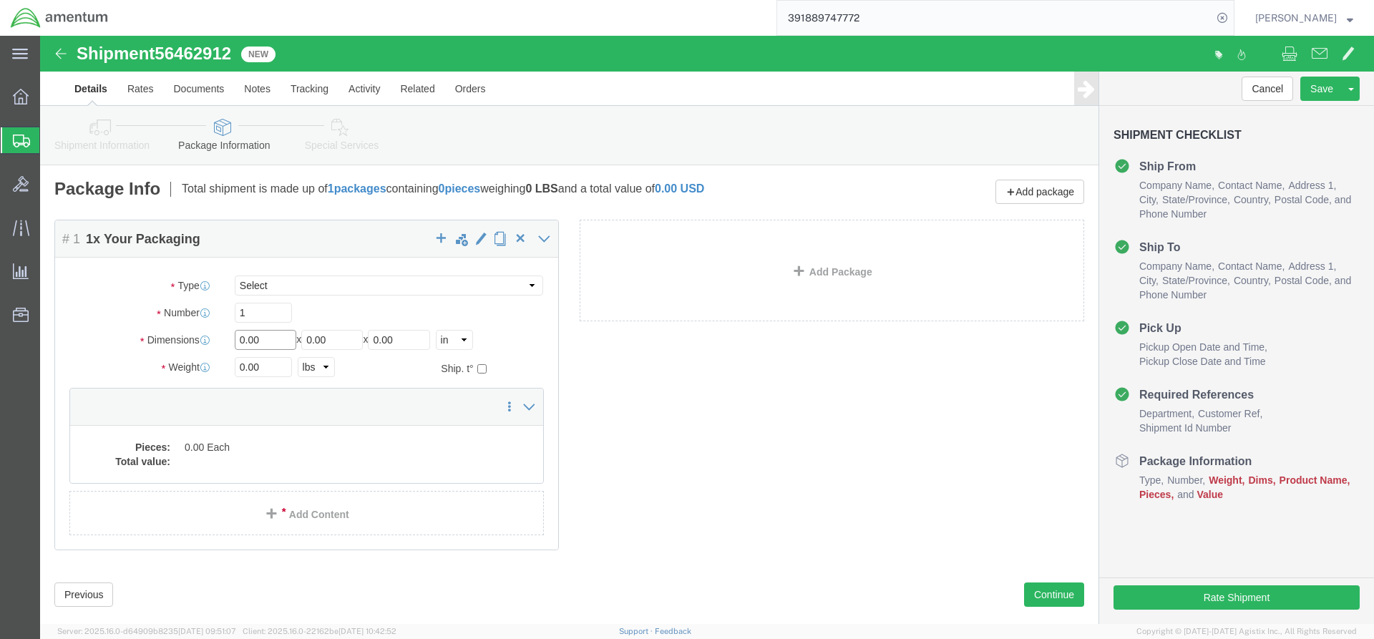
click input "0.00"
type input "30"
type input "26"
type input "9"
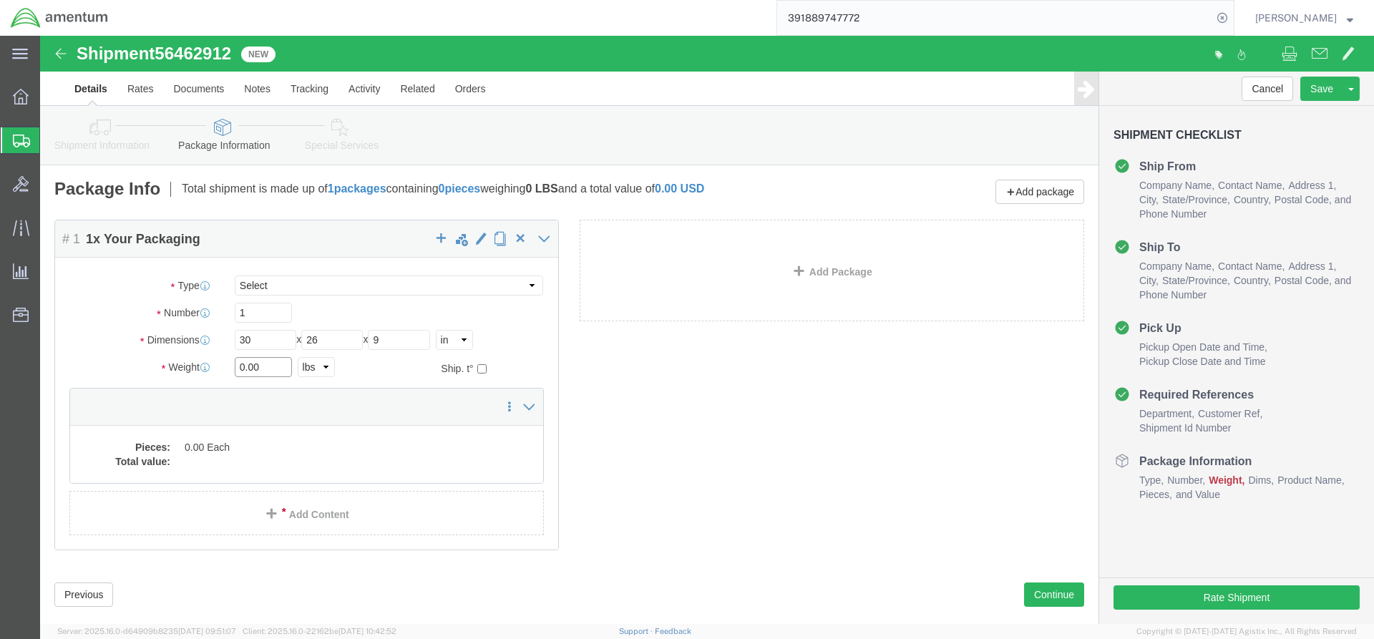
click input "0.00"
type input "20.5"
click div "Package Content # 1 1 x Your Packaging Package Type Select Bale(s) Basket(s) Bo…"
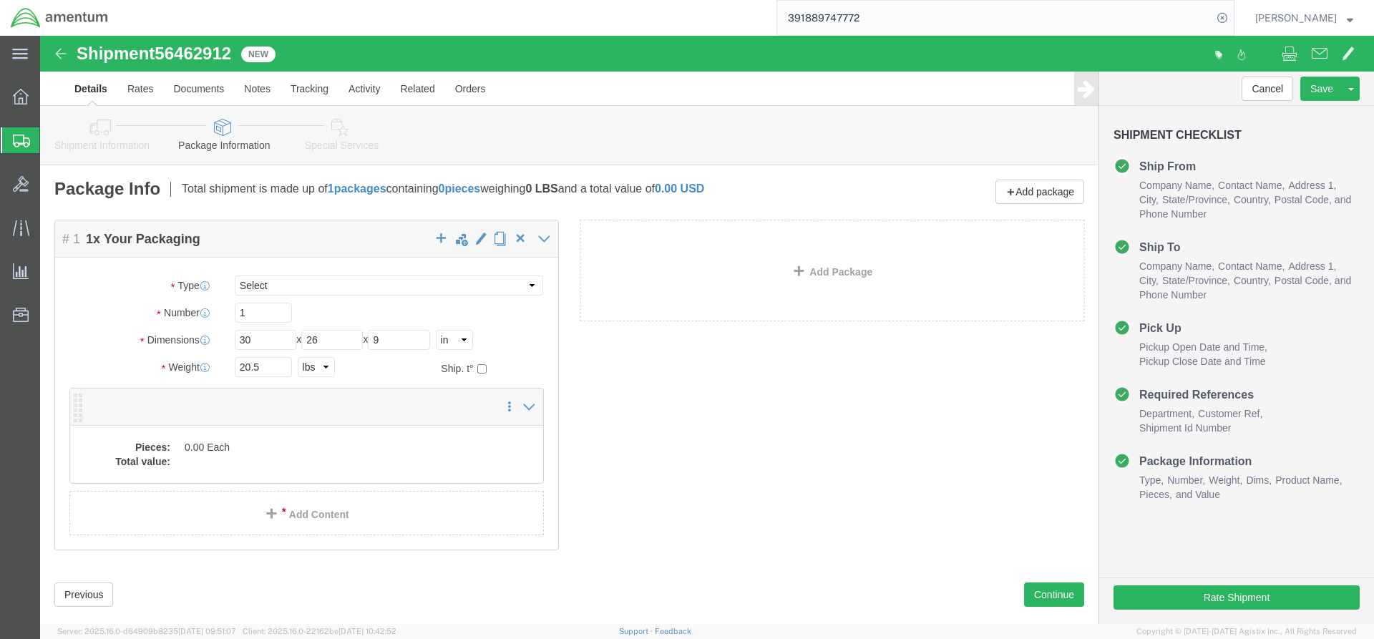
click dd "0.00 Each"
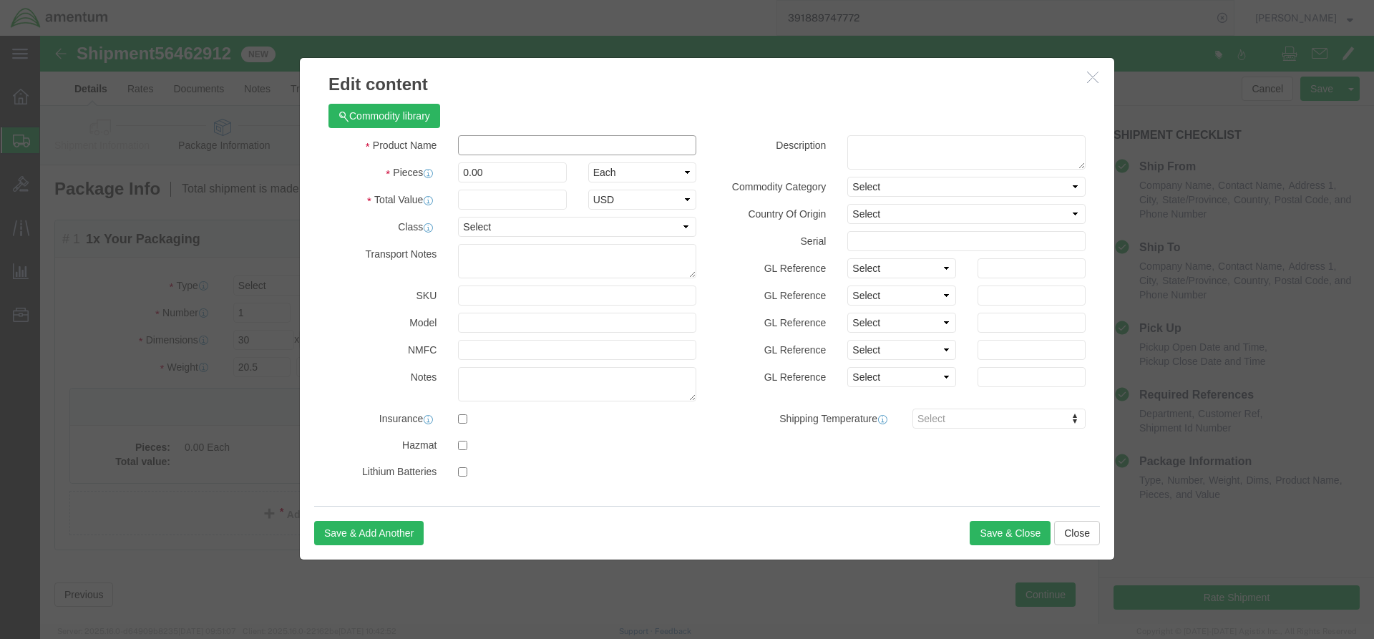
click input "text"
type input "ACFT PARTS"
click input "0.00"
type input "26"
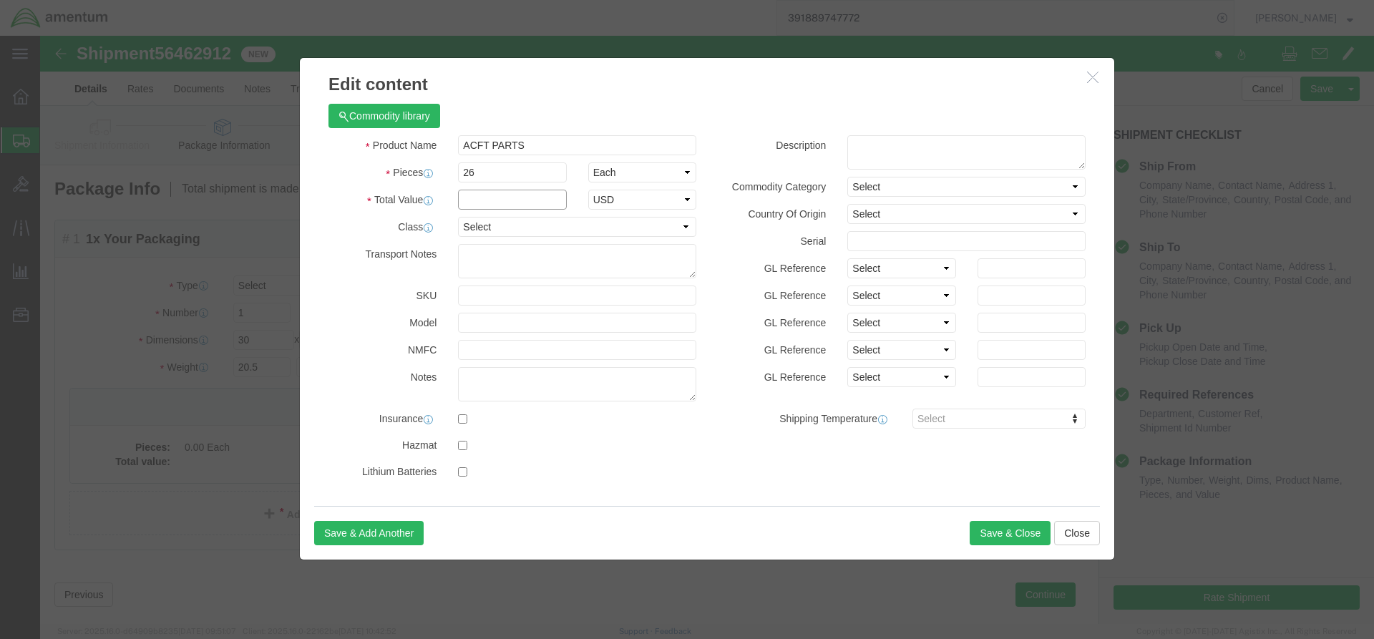
click input "text"
type input "1000"
click textarea
type textarea "FILTER FLUID OIL,CHEESE CLOTH, MIXING CUPS, SYRINGES"
click button "Save & Close"
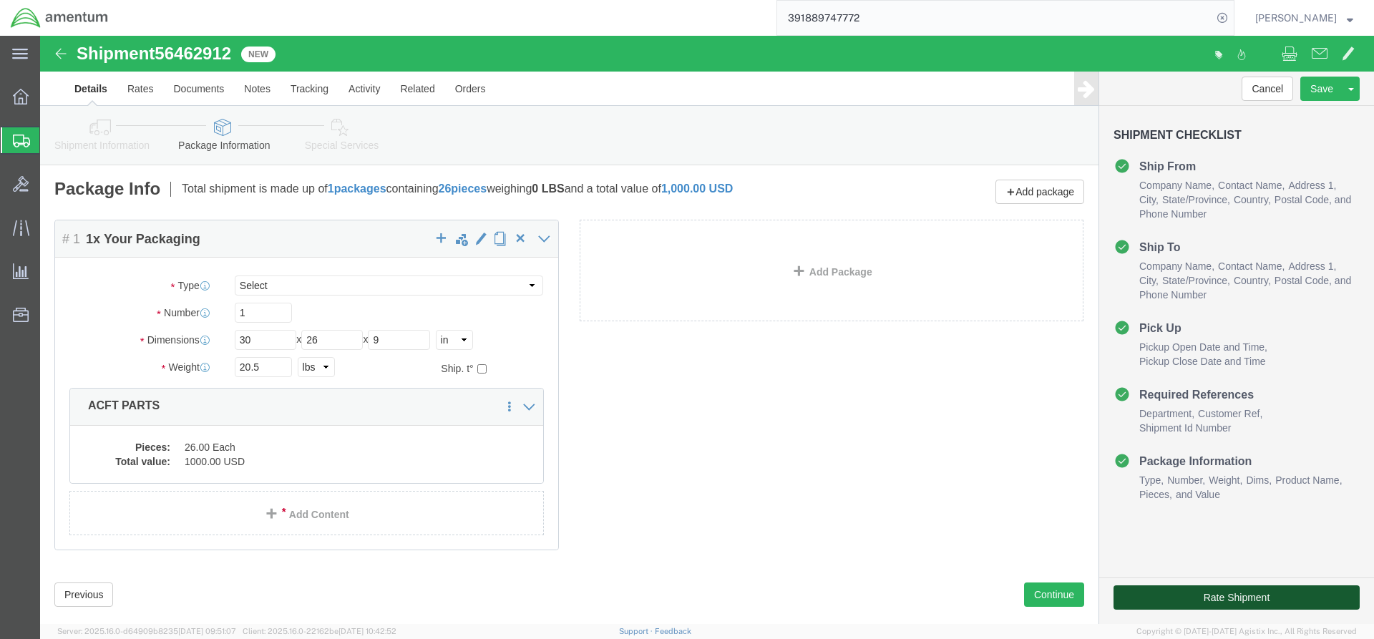
click button "Rate Shipment"
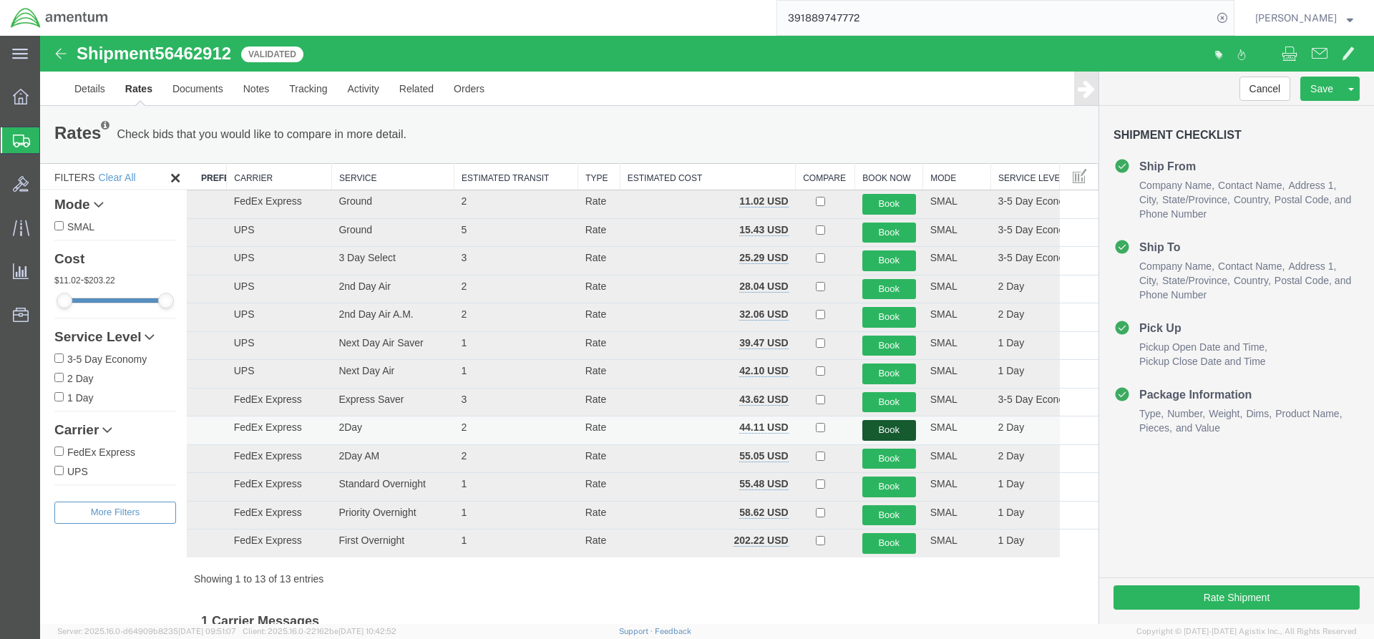
click at [869, 430] on button "Book" at bounding box center [889, 430] width 54 height 21
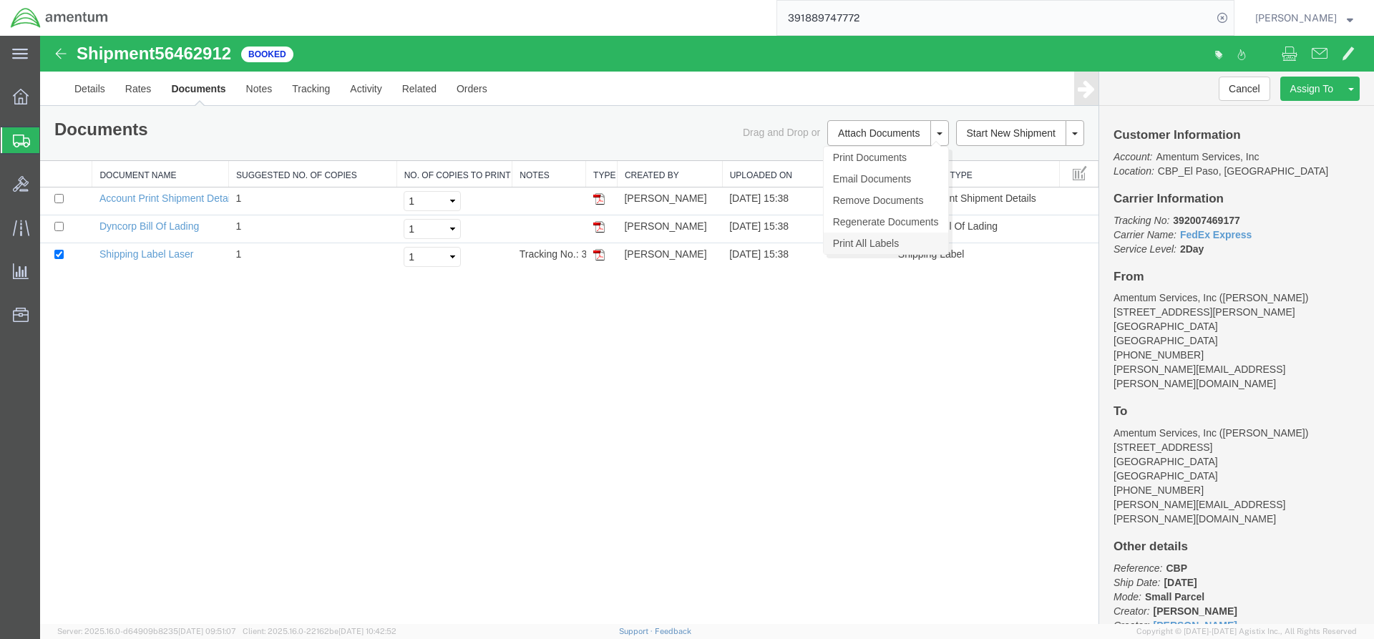
click at [860, 244] on link "Print All Labels" at bounding box center [886, 243] width 125 height 21
click at [0, 0] on span "Create from Template" at bounding box center [0, 0] width 0 height 0
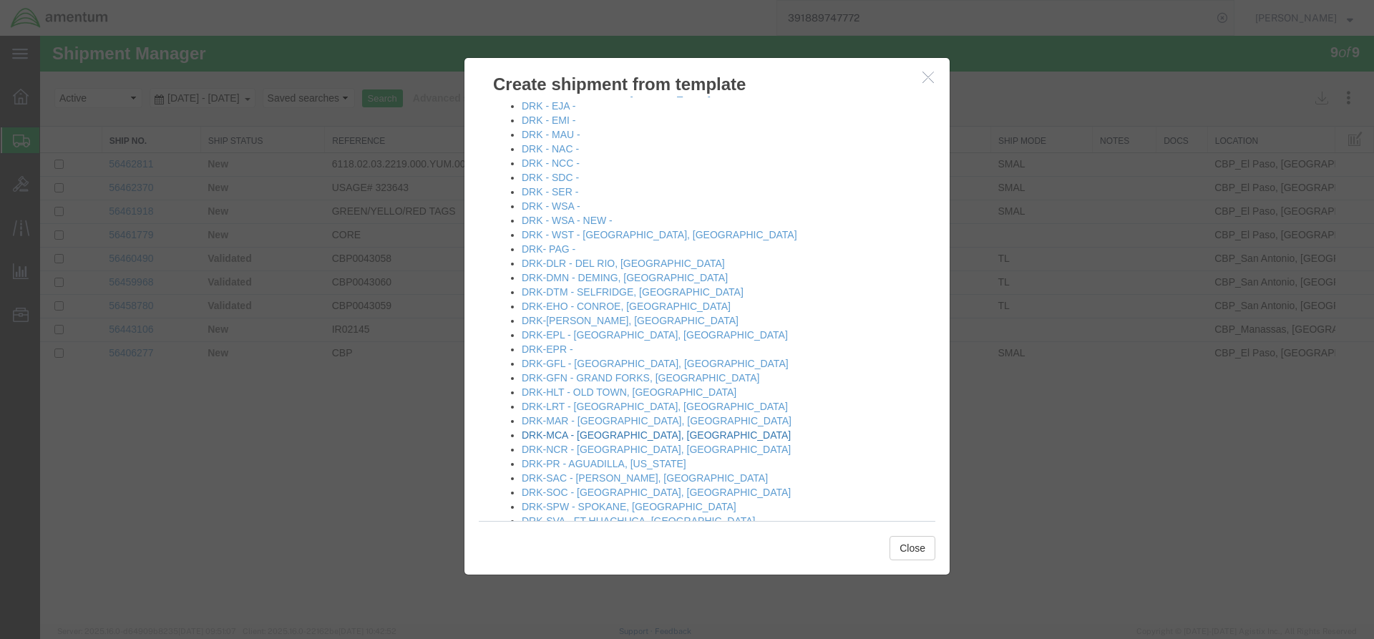
scroll to position [286, 0]
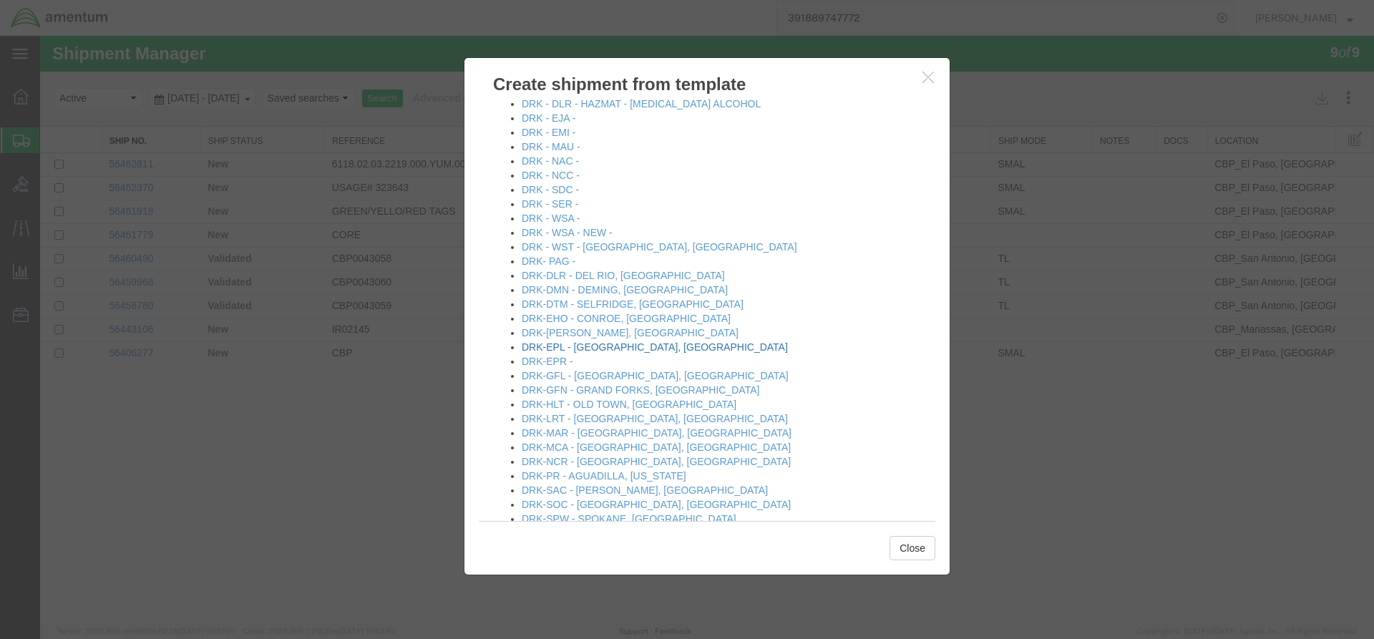
click at [581, 347] on link "DRK-EPL - [GEOGRAPHIC_DATA], [GEOGRAPHIC_DATA]" at bounding box center [655, 346] width 266 height 11
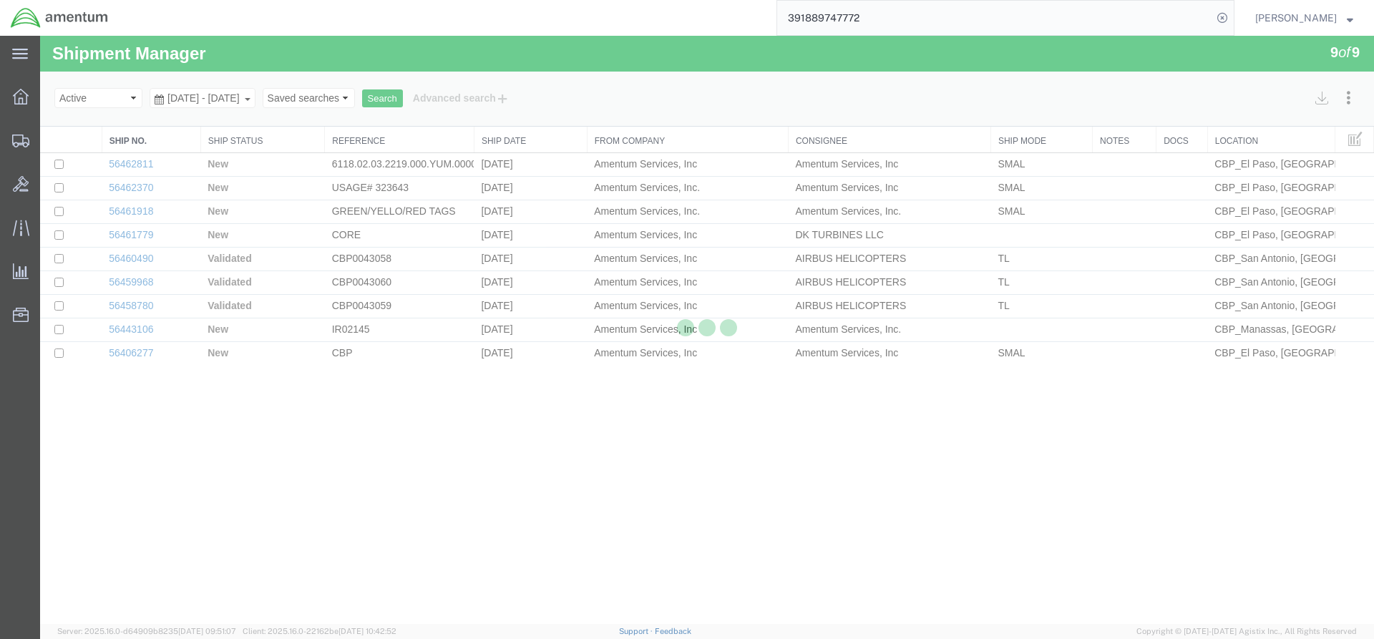
select select "49831"
select select "49927"
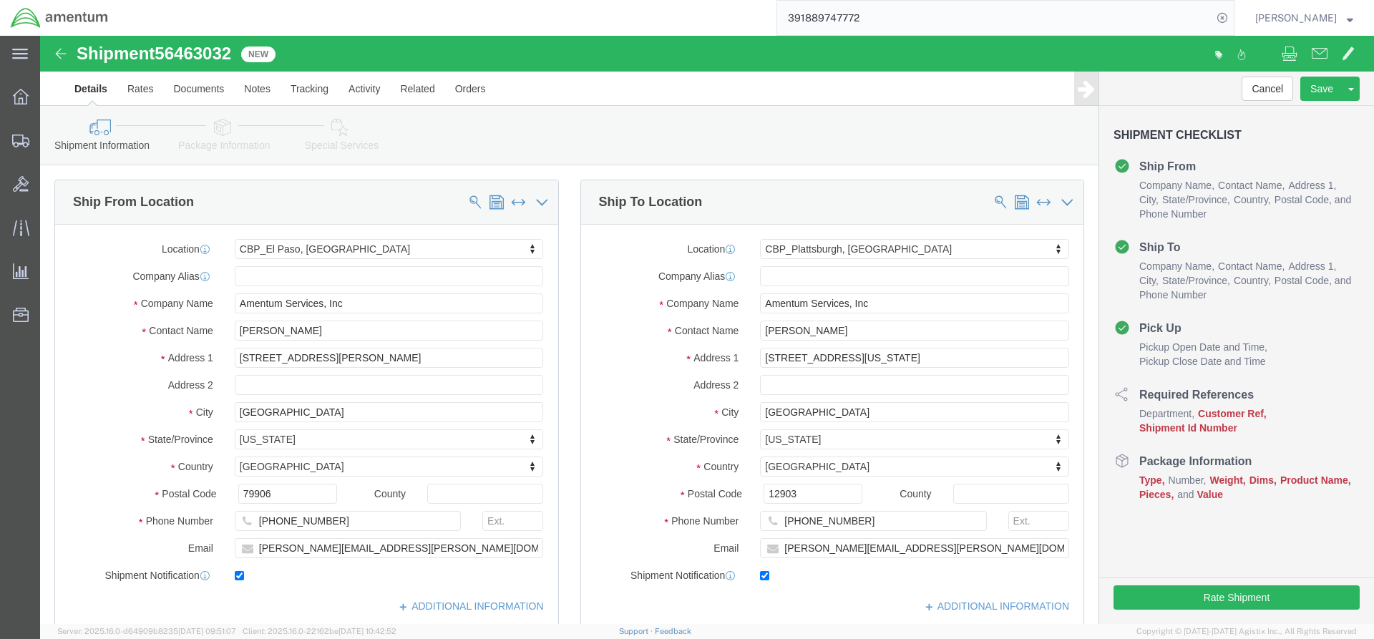
scroll to position [429, 0]
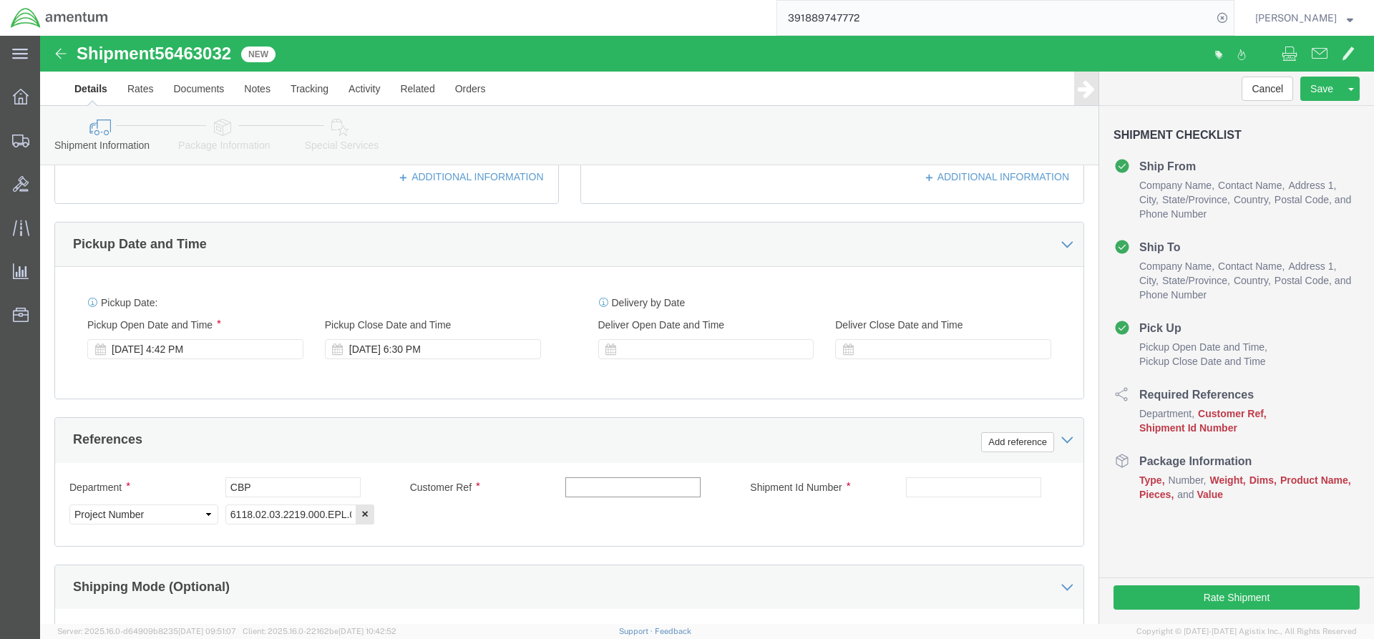
click input "text"
type input "323470"
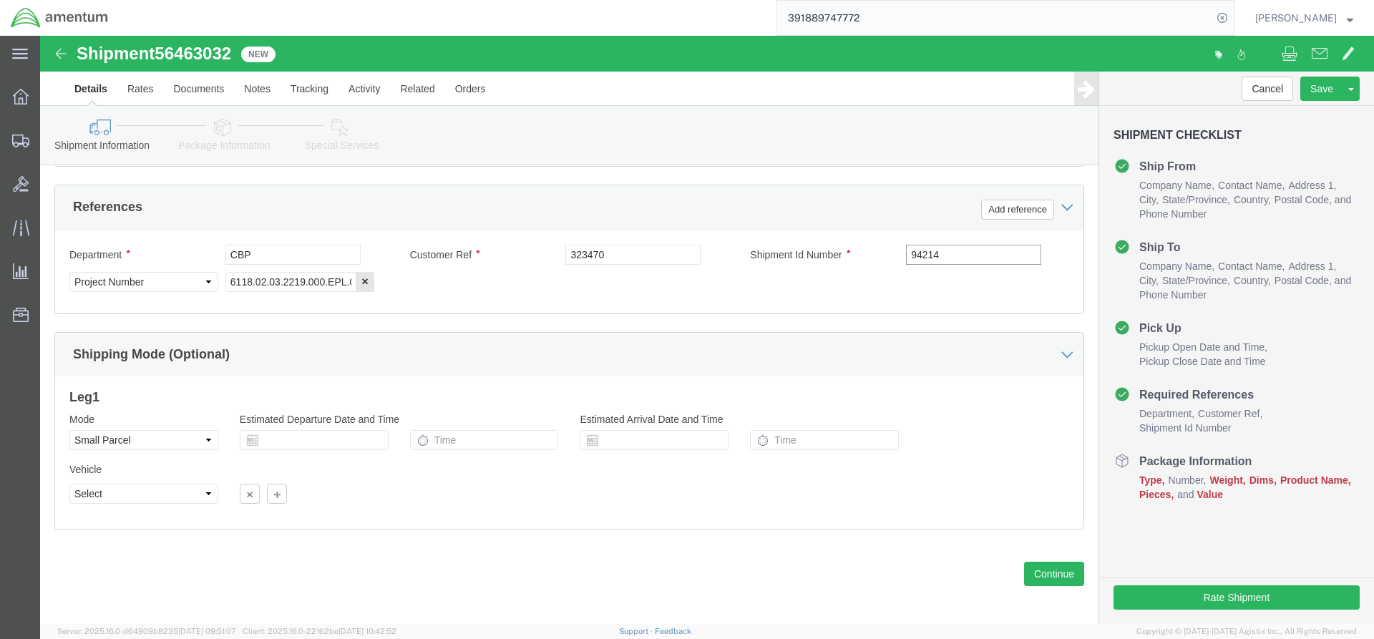
scroll to position [668, 0]
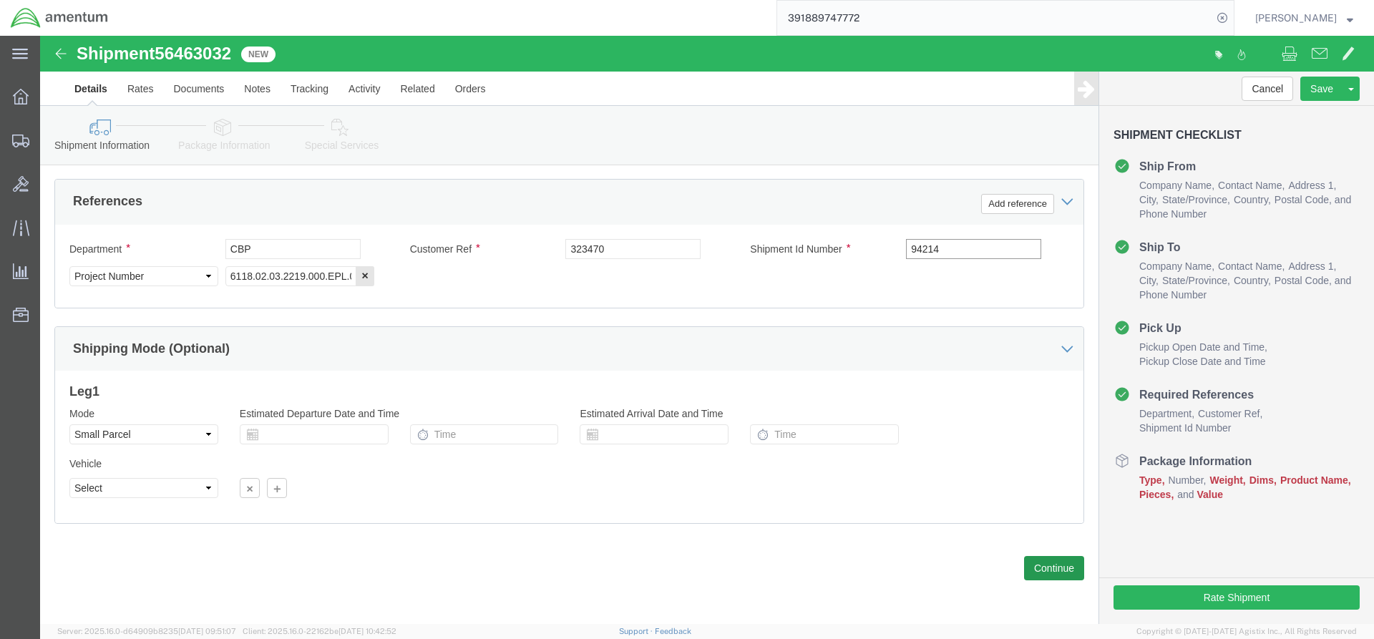
type input "94214"
click button "Continue"
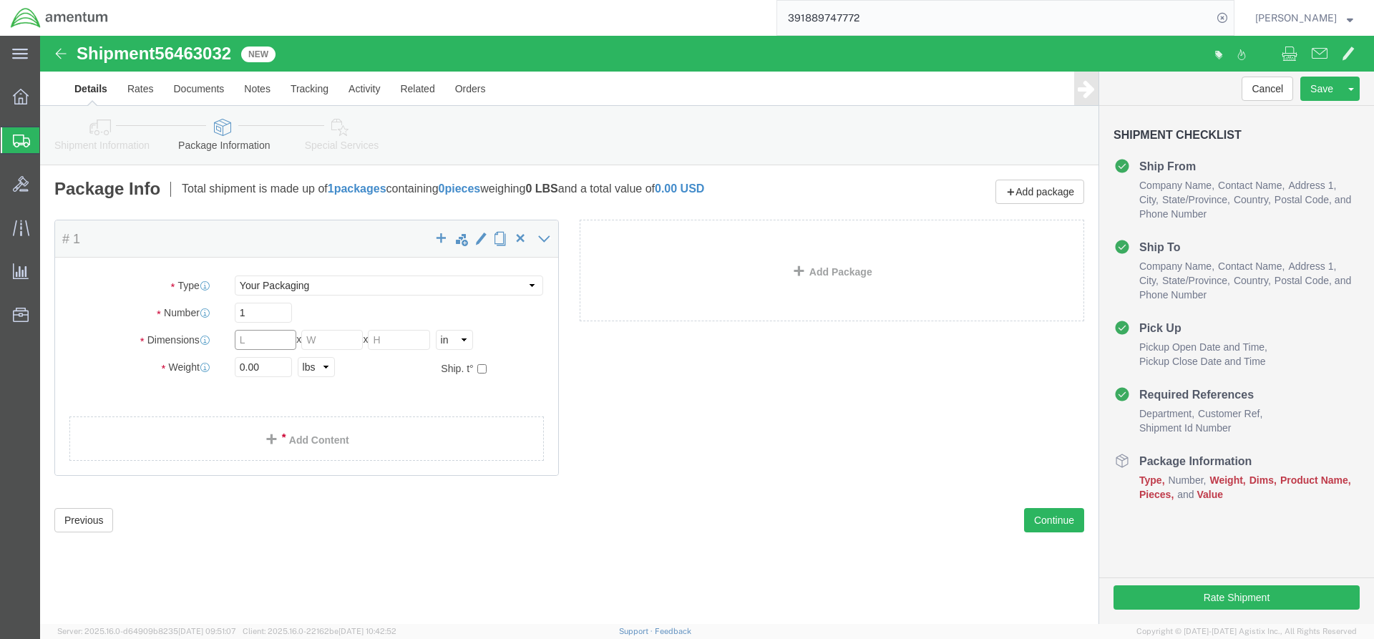
click input "text"
type input "10"
click input "0.00"
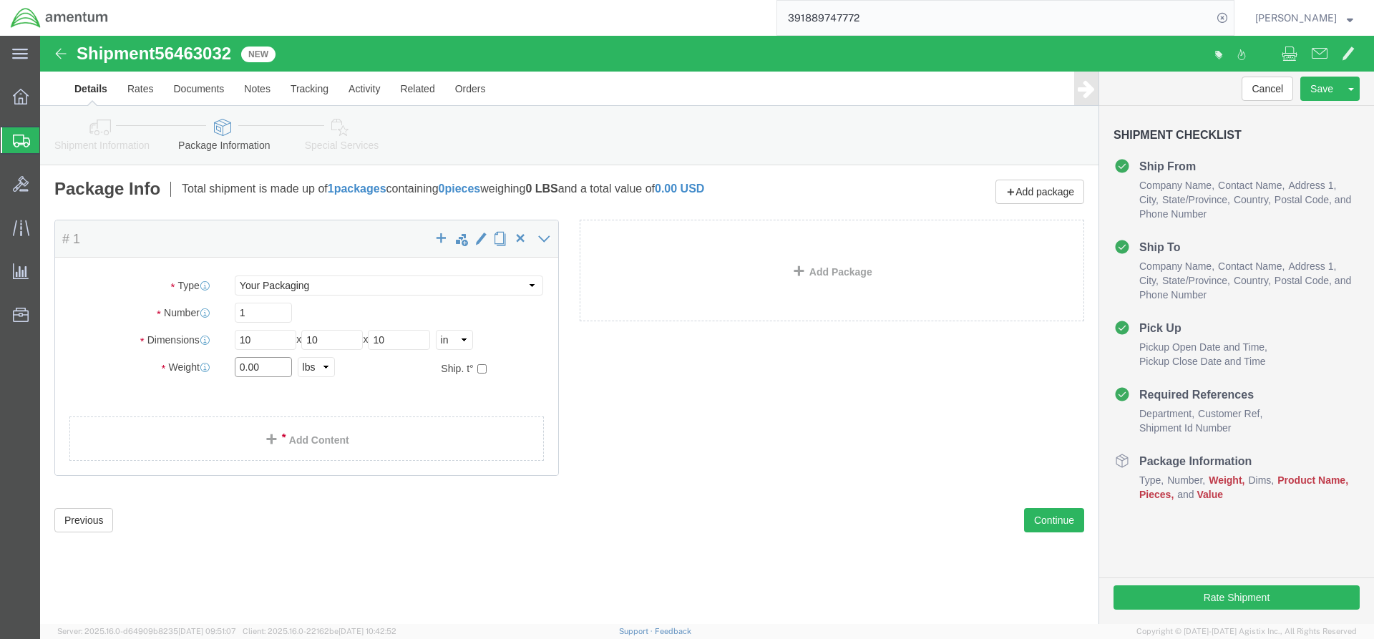
click input "0.00"
type input "2.45"
click div "Package Content # 1 x Package Type Select Bale(s) Basket(s) Bolt(s) Bottle(s) B…"
click link "Add Content"
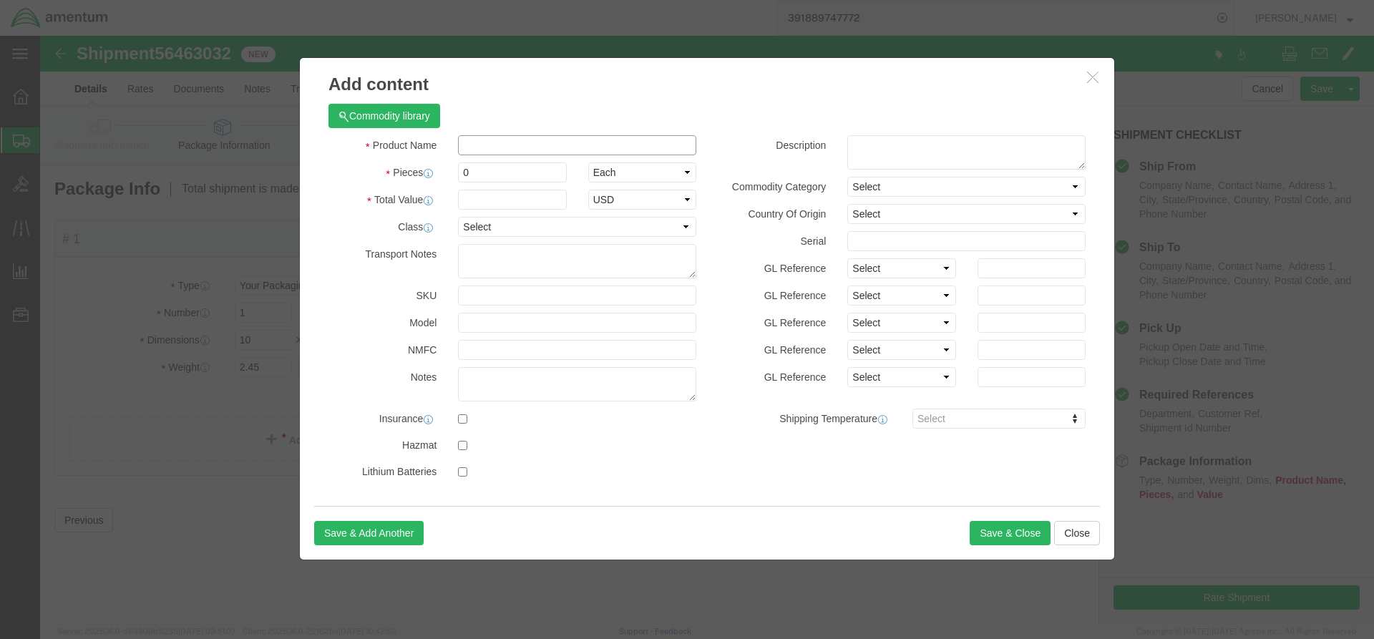
click input "text"
type input "ACFT PART"
click input "0"
type input "1"
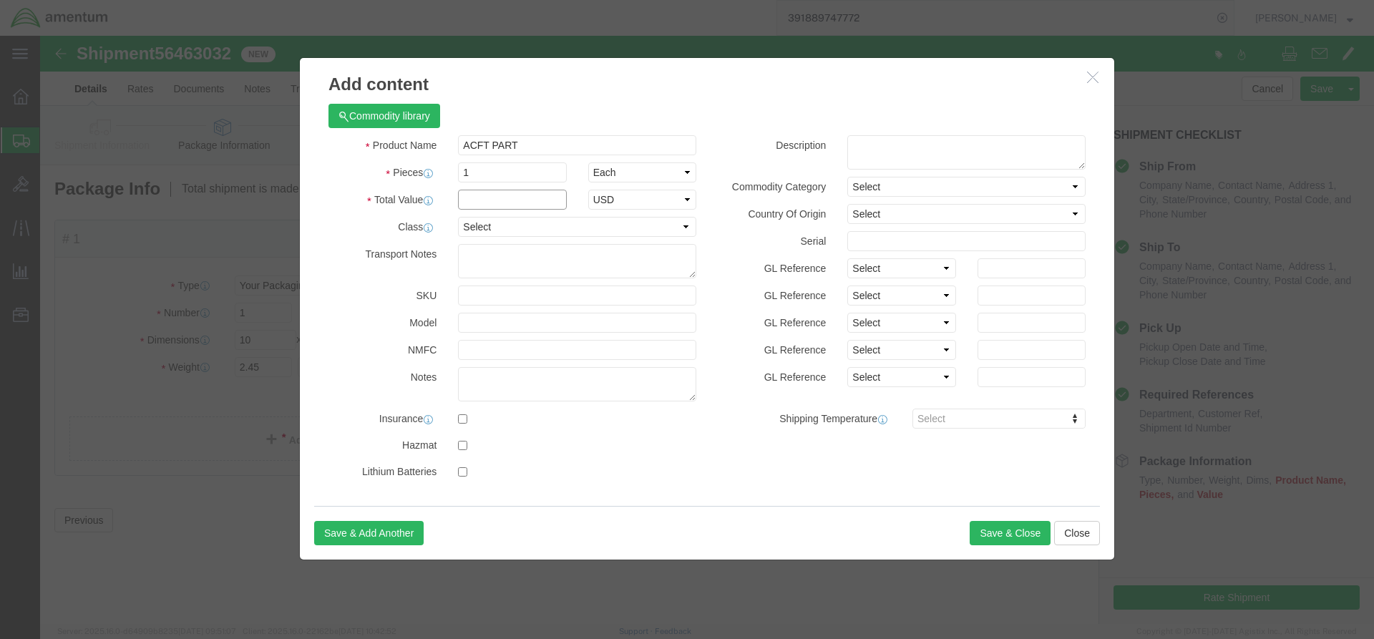
click input "text"
type input "50"
click textarea
type textarea "FILTER FLUID OIL"
click button "Save & Close"
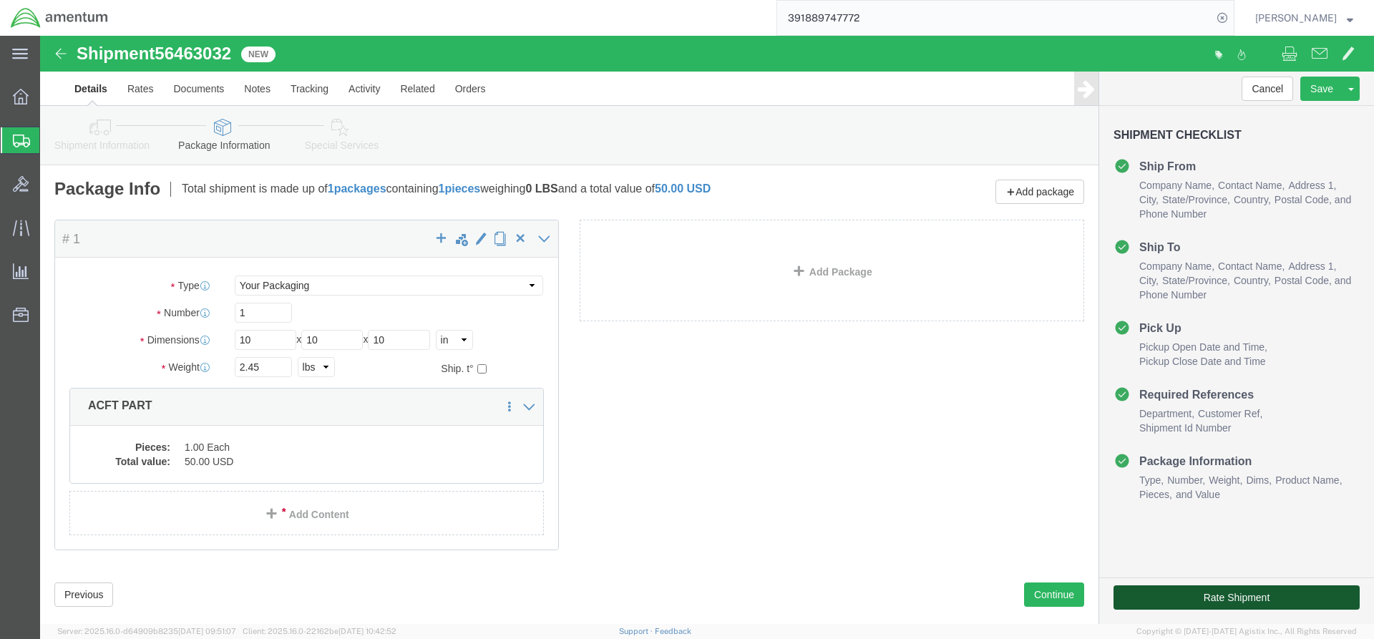
click button "Rate Shipment"
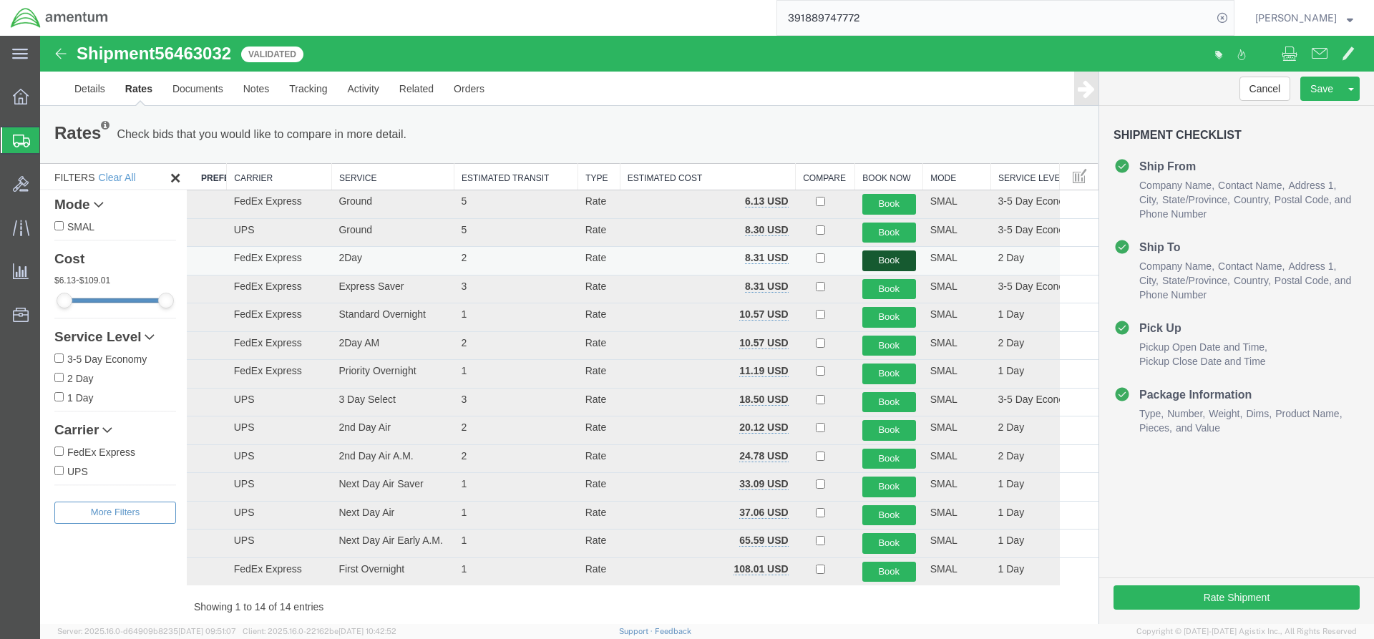
click at [867, 258] on button "Book" at bounding box center [889, 261] width 54 height 21
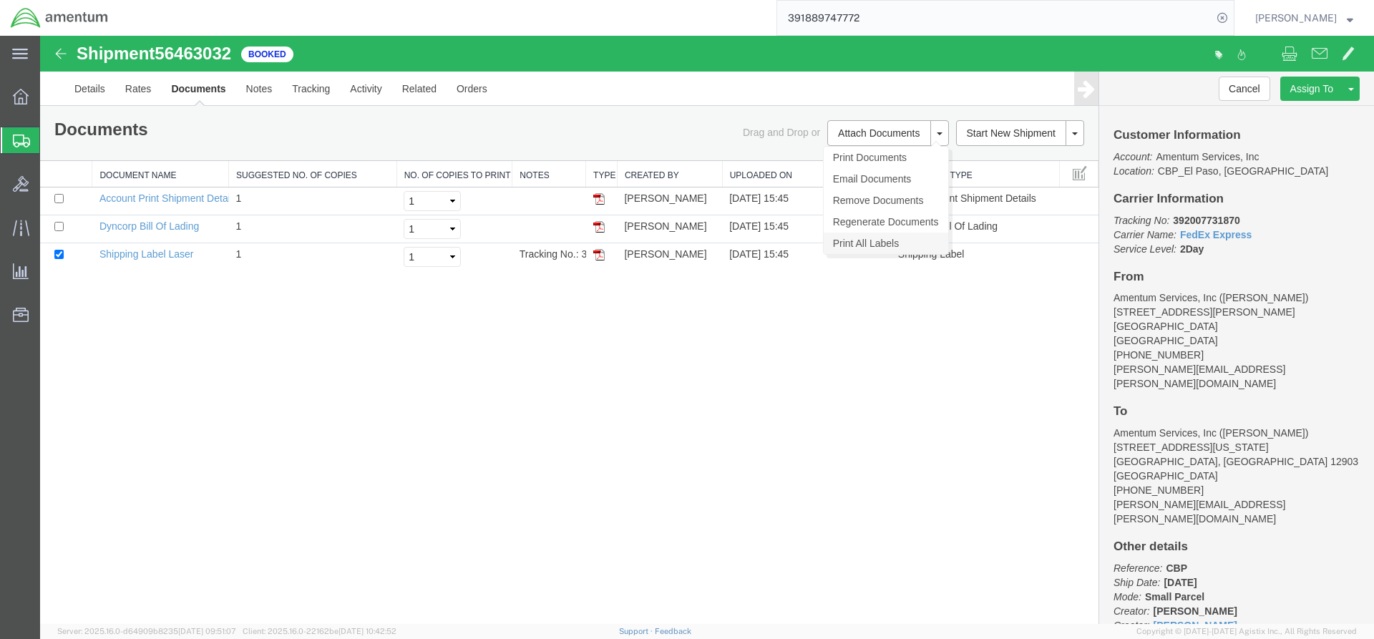
click at [842, 243] on link "Print All Labels" at bounding box center [886, 243] width 125 height 21
click at [0, 0] on span "Create from Template" at bounding box center [0, 0] width 0 height 0
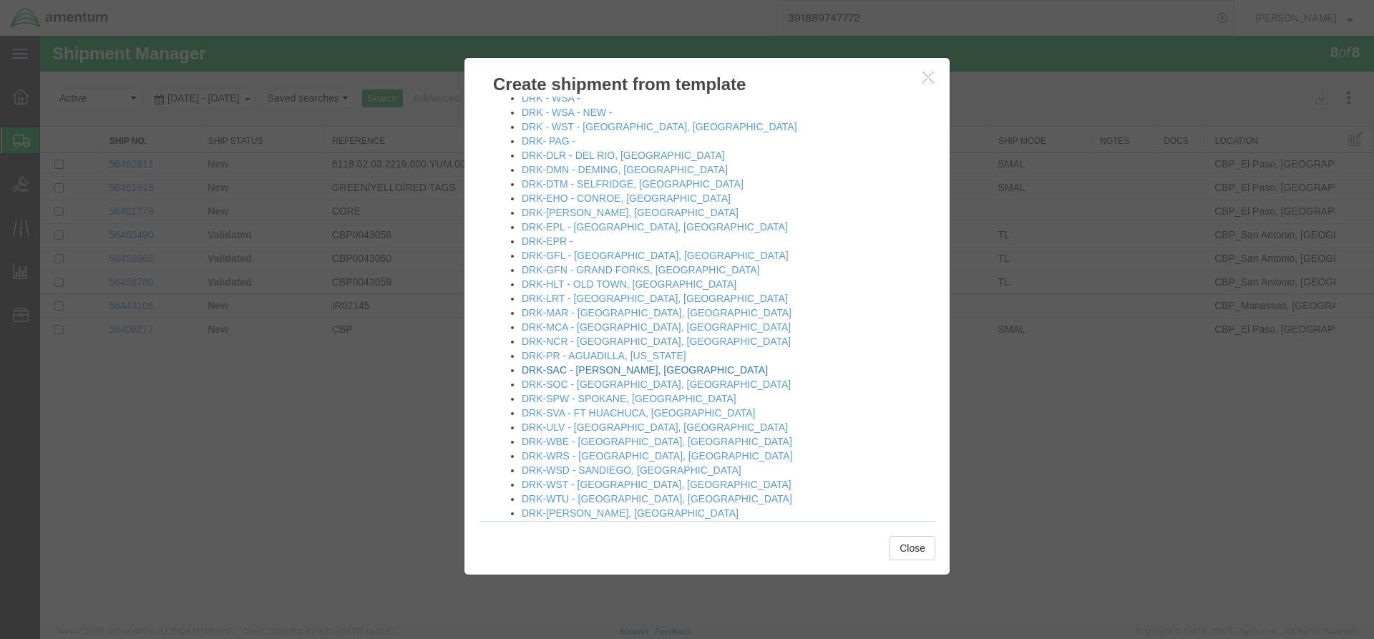
scroll to position [429, 0]
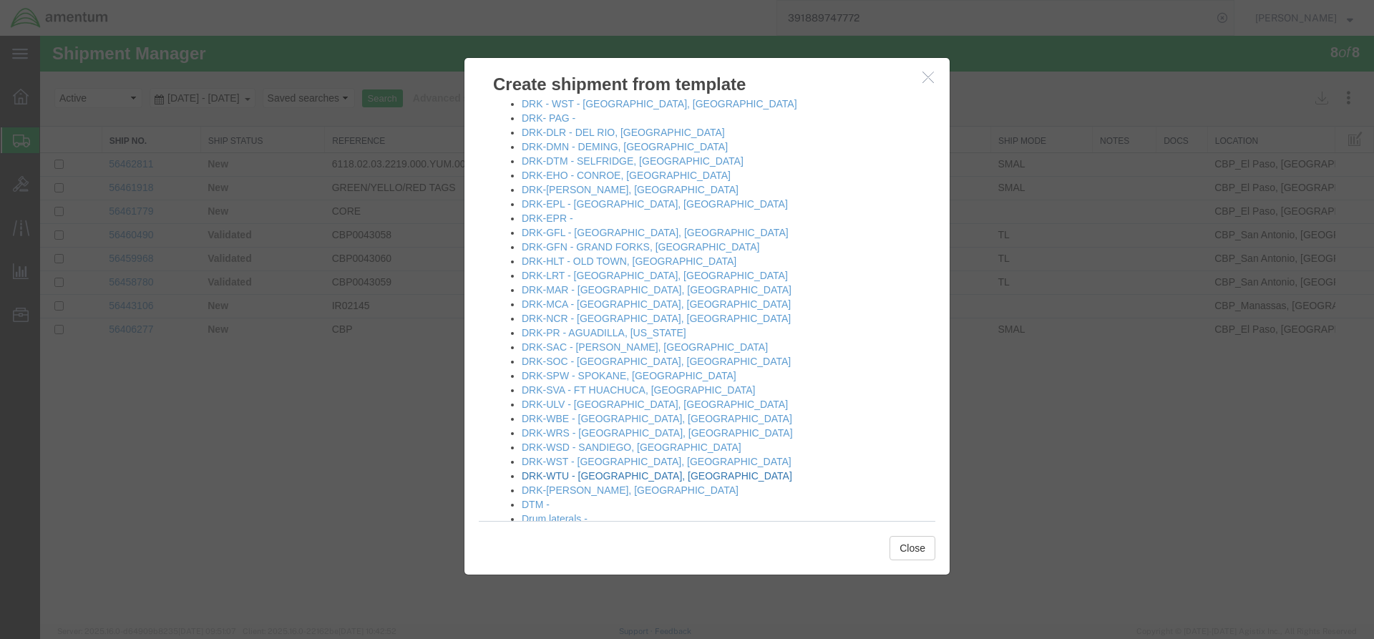
click at [592, 475] on link "DRK-WTU - [GEOGRAPHIC_DATA], [GEOGRAPHIC_DATA]" at bounding box center [657, 475] width 271 height 11
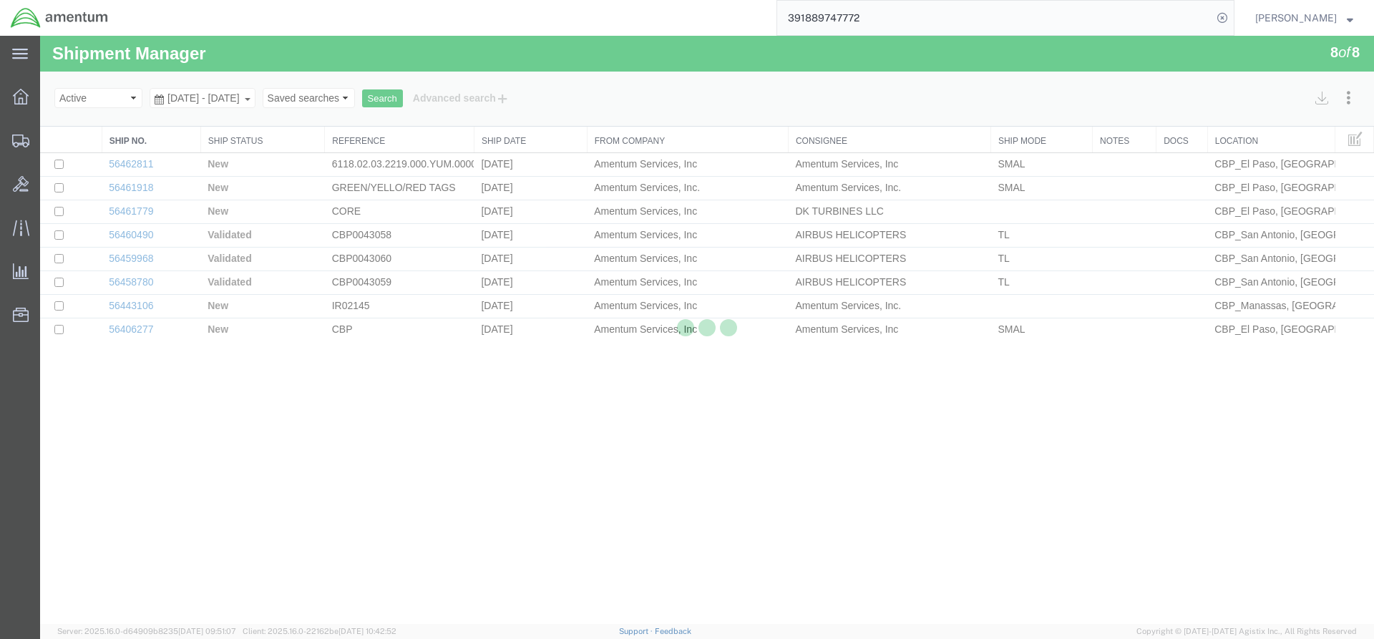
select select "49831"
select select "49949"
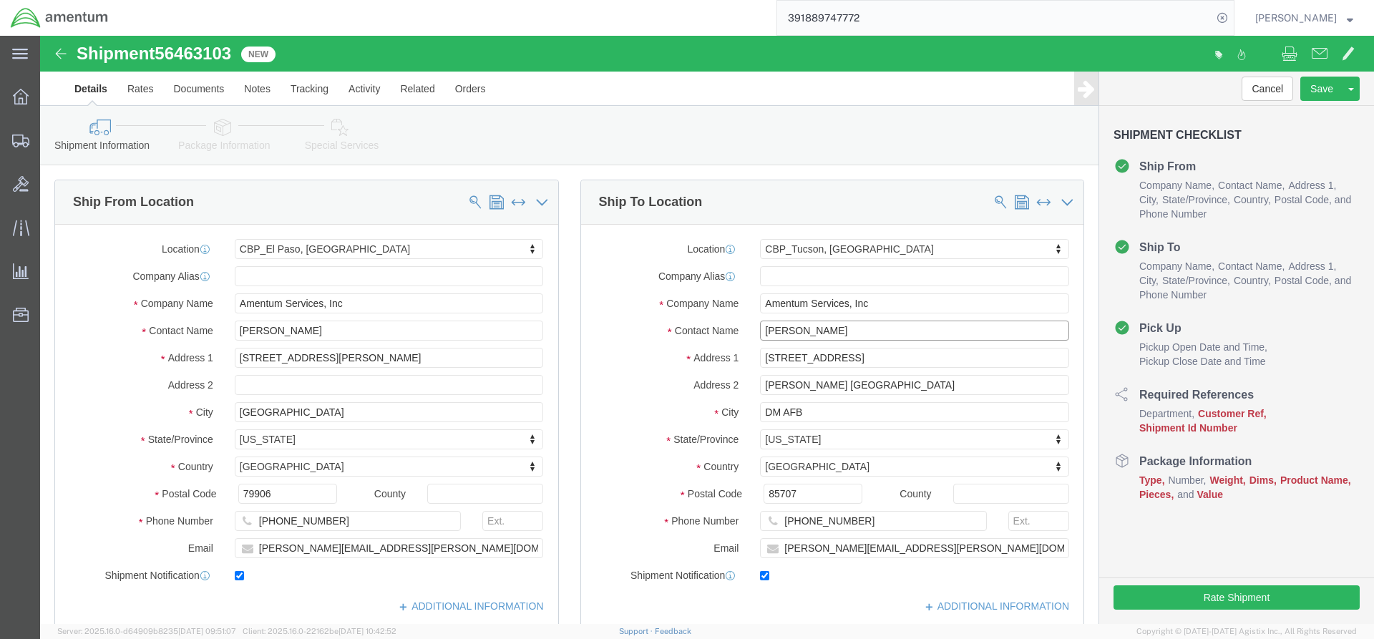
click input "[PERSON_NAME]"
drag, startPoint x: 781, startPoint y: 297, endPoint x: 686, endPoint y: 298, distance: 94.5
click div "Contact Name [PERSON_NAME] H-60"
click input "H-60"
click input "[PERSON_NAME] H-60"
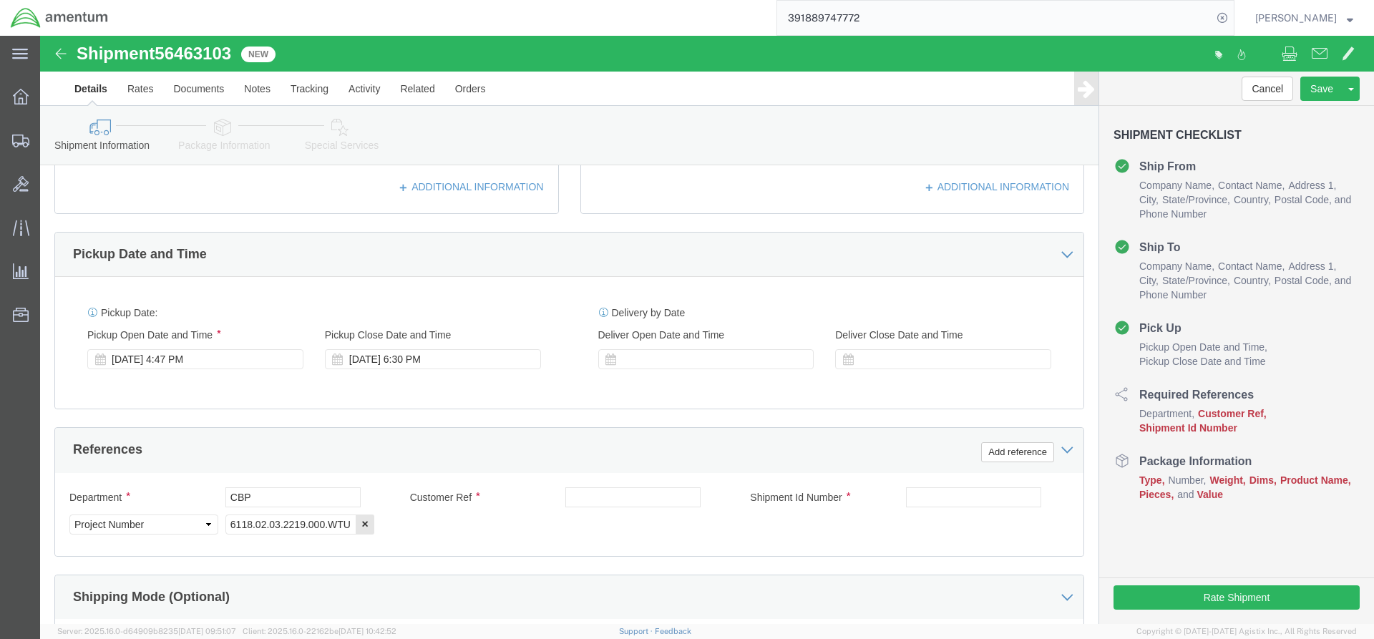
scroll to position [501, 0]
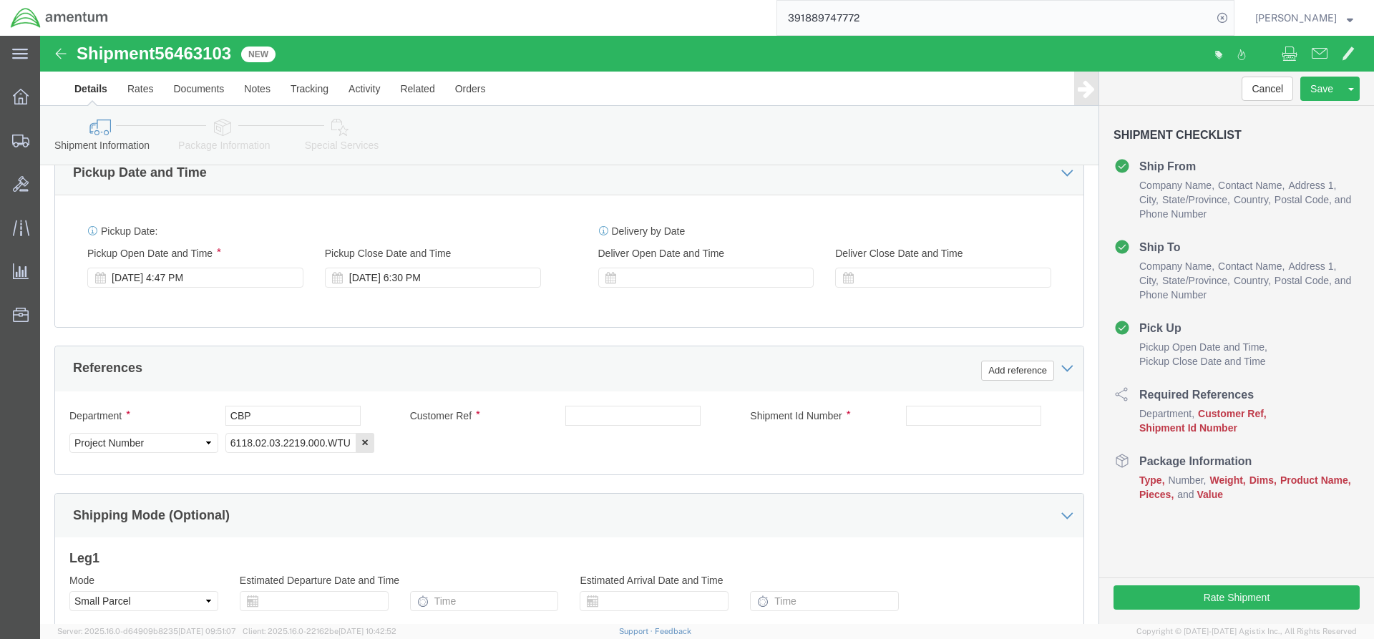
type input "[PERSON_NAME] H-60"
click input "text"
type input "323540"
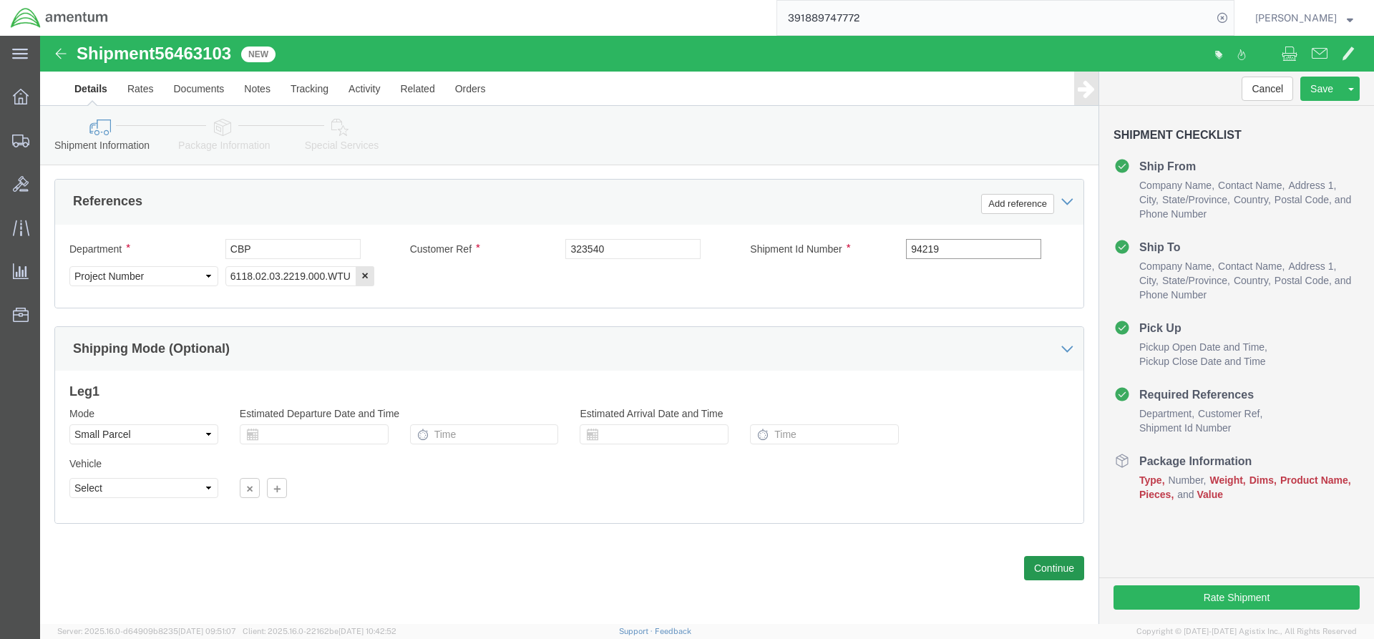
type input "94219"
click button "Continue"
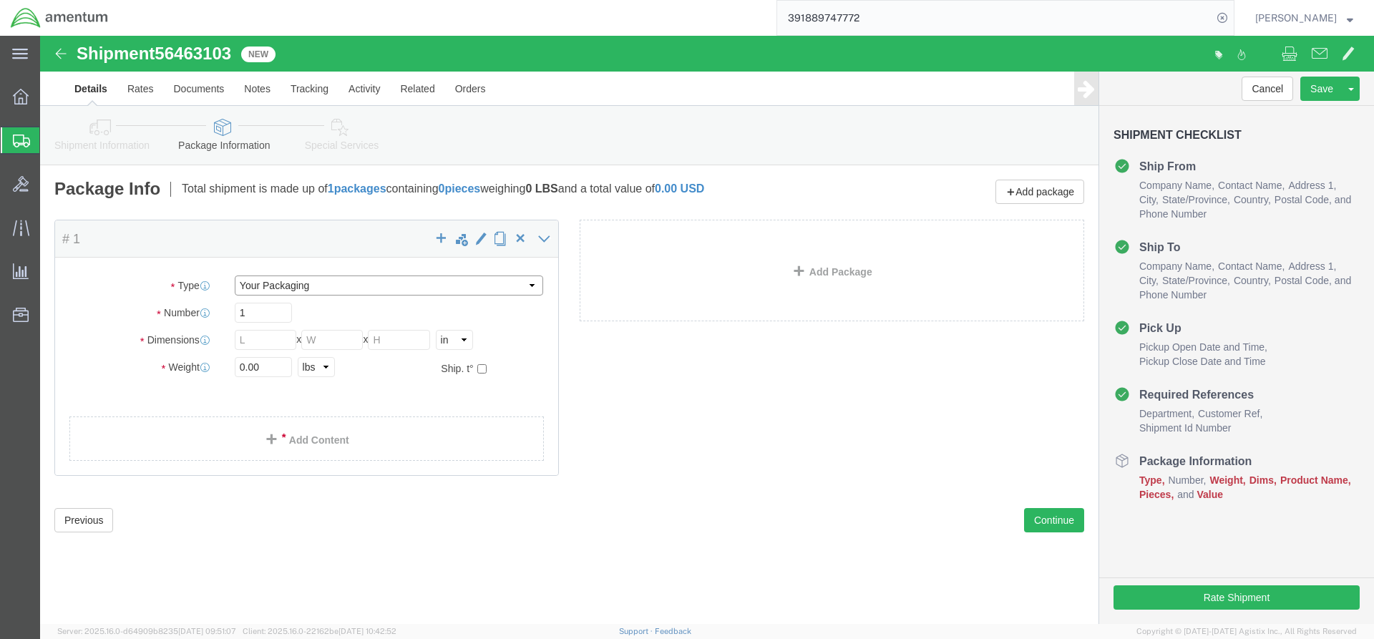
click select "Select Bale(s) Basket(s) Bolt(s) Bottle(s) Buckets Bulk Bundle(s) Can(s) Cardbo…"
select select "ENV"
click select "Select Bale(s) Basket(s) Bolt(s) Bottle(s) Buckets Bulk Bundle(s) Can(s) Cardbo…"
type input "9.50"
type input "12.50"
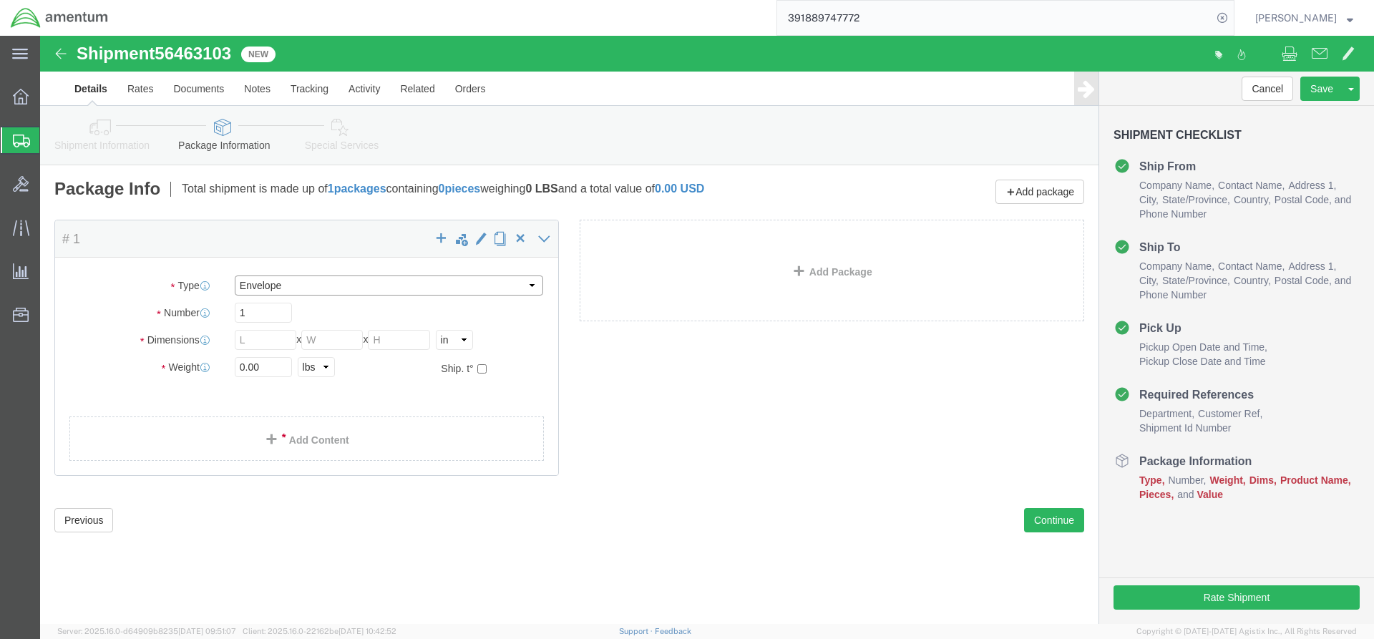
type input "0.25"
type input "1"
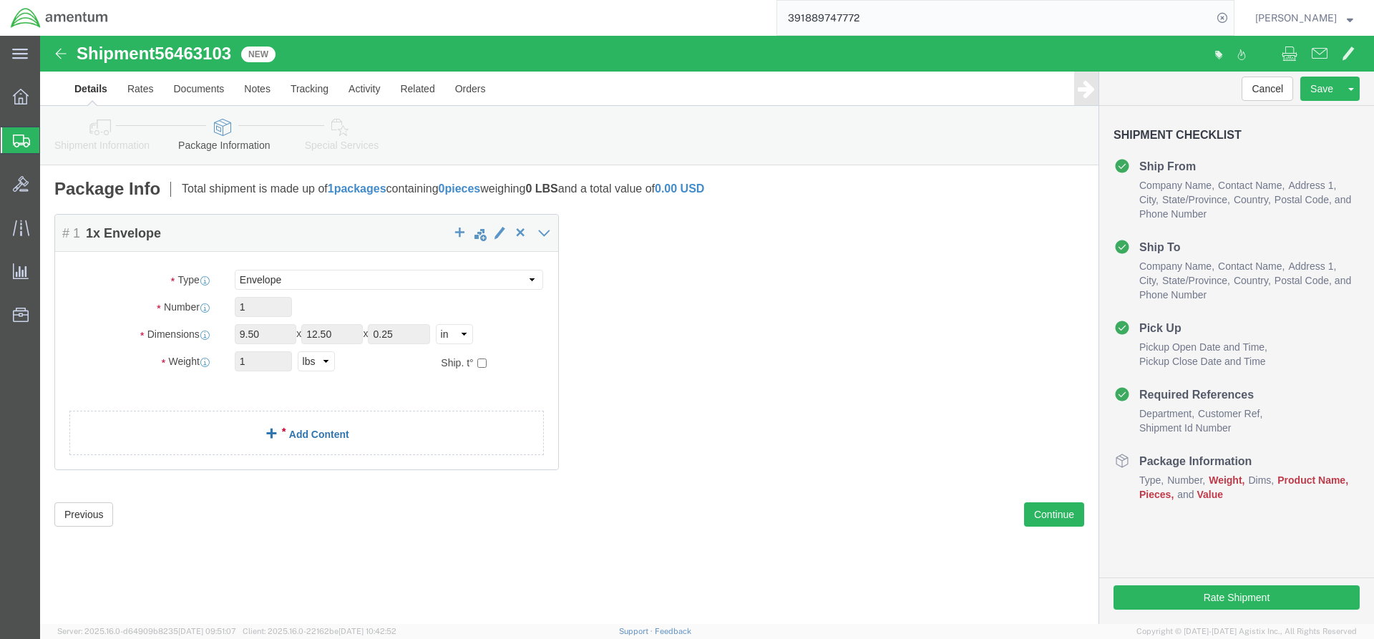
click link "Add Content"
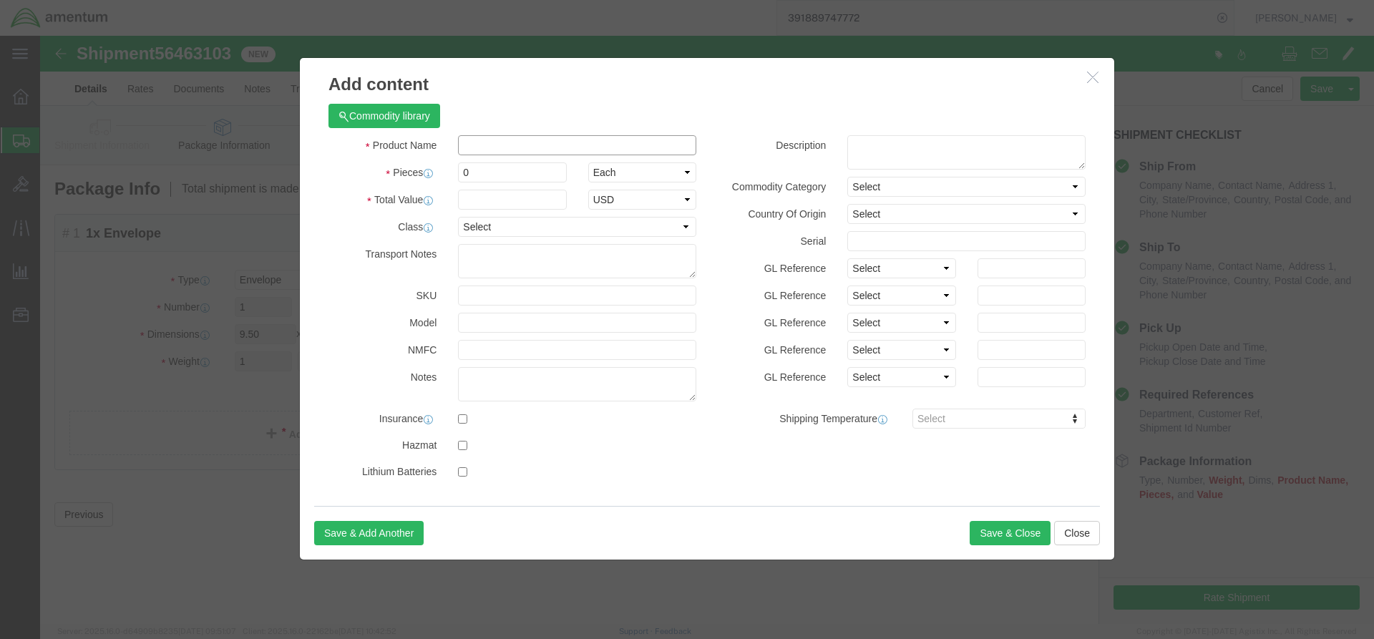
click input "text"
type input "SHOP ITEM"
click input "0"
type input "5"
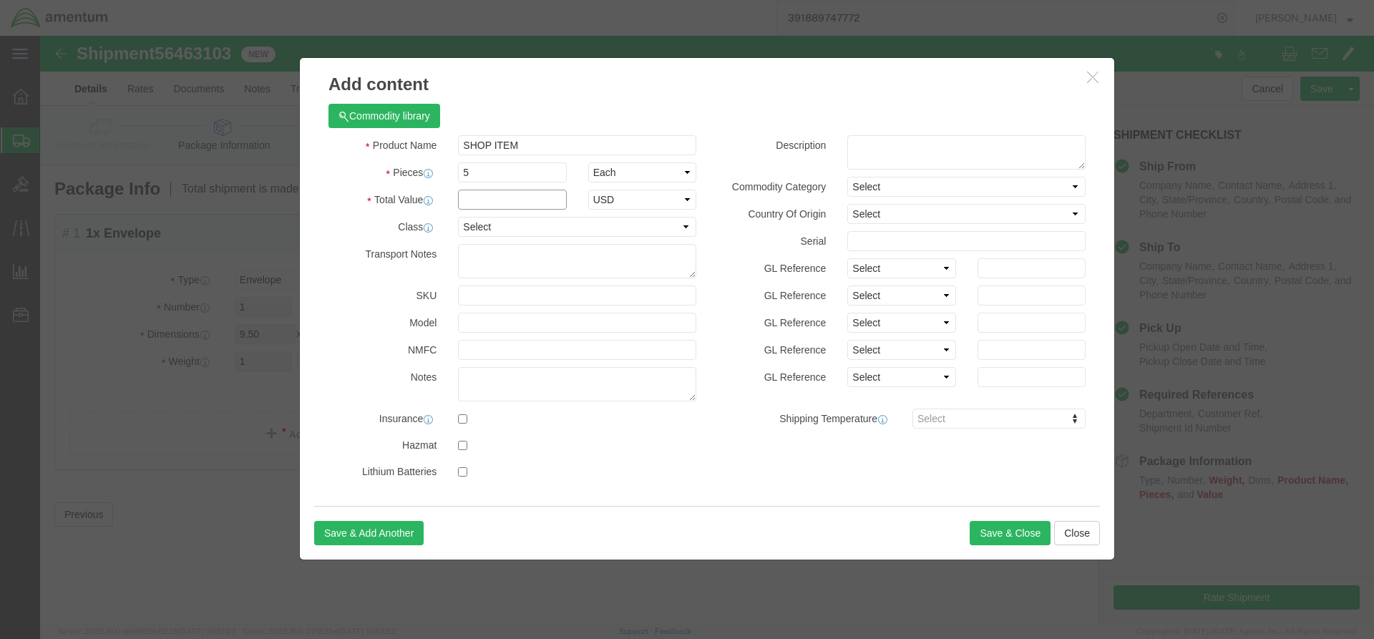
click input "text"
type input "20"
click textarea
type textarea "YELLOW NYLON SCRAPER"
click button "Save & Close"
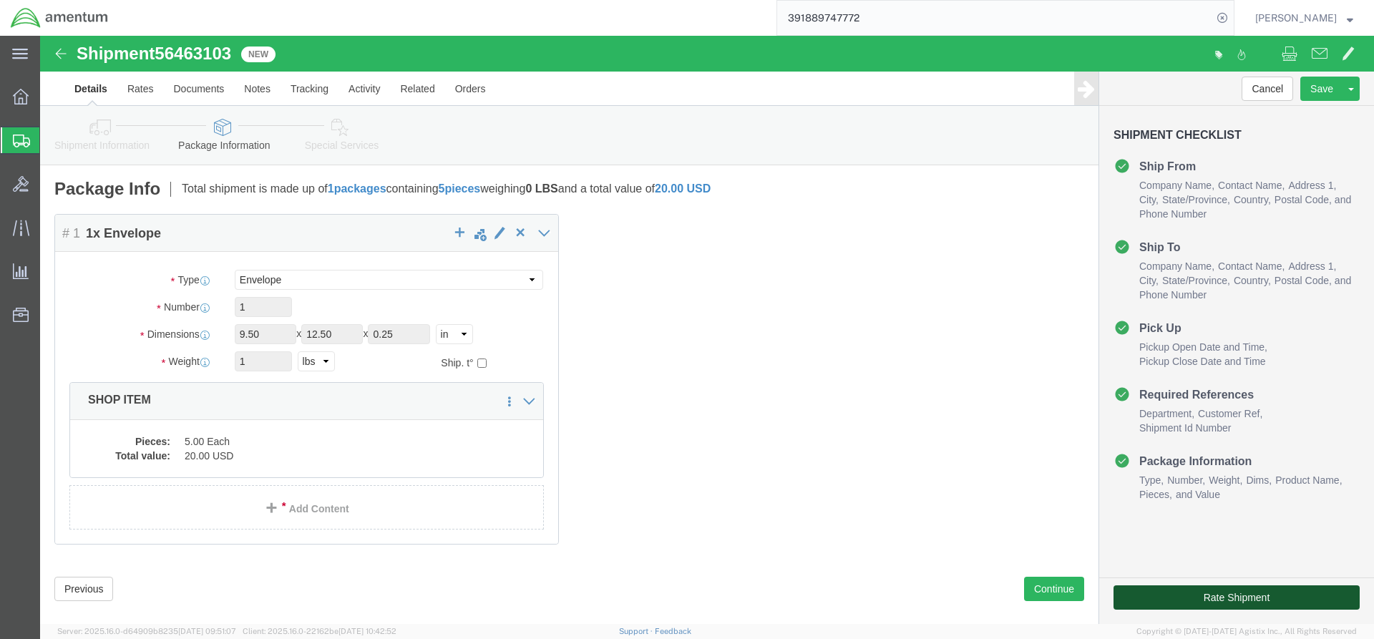
click button "Rate Shipment"
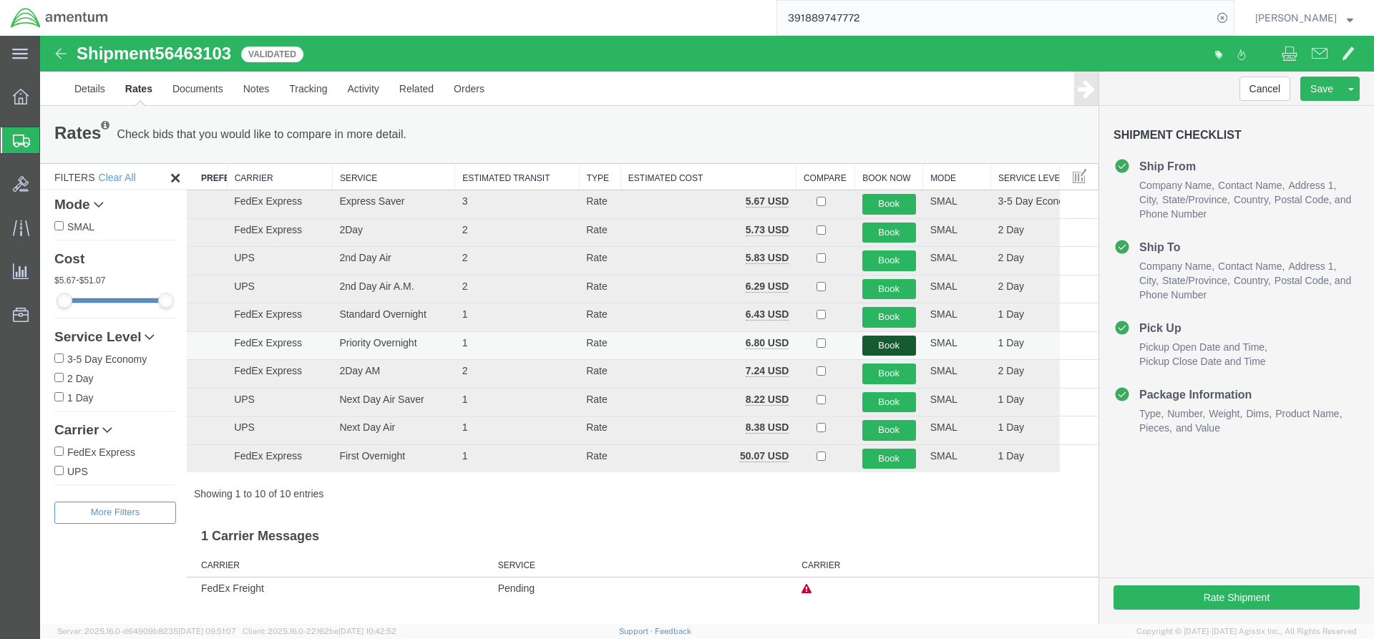
click at [899, 347] on button "Book" at bounding box center [889, 346] width 54 height 21
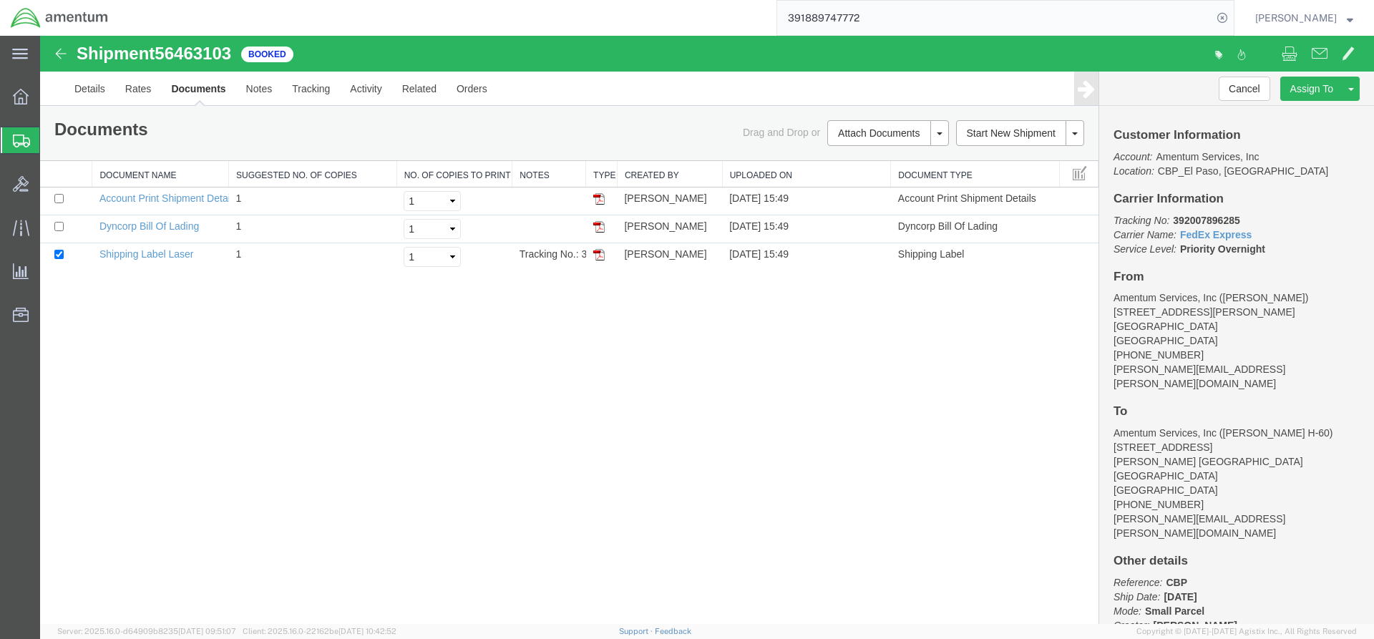
click at [40, 36] on link "Print All Labels" at bounding box center [40, 36] width 0 height 0
